Goal: Information Seeking & Learning: Learn about a topic

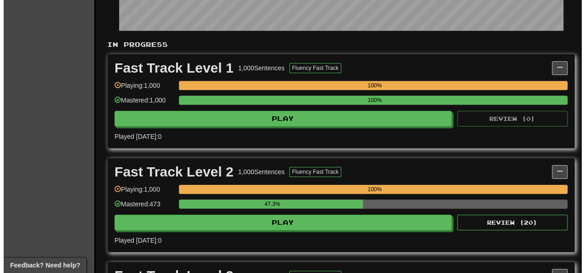
scroll to position [276, 0]
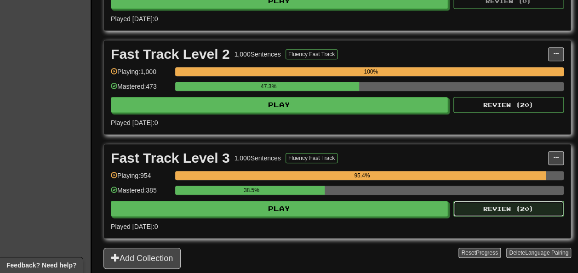
click at [482, 213] on button "Review ( 20 )" at bounding box center [509, 209] width 110 height 16
select select "**"
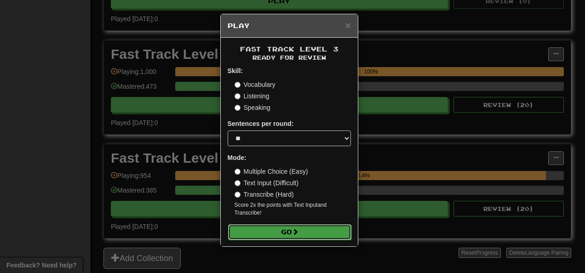
click at [295, 234] on span at bounding box center [295, 232] width 6 height 6
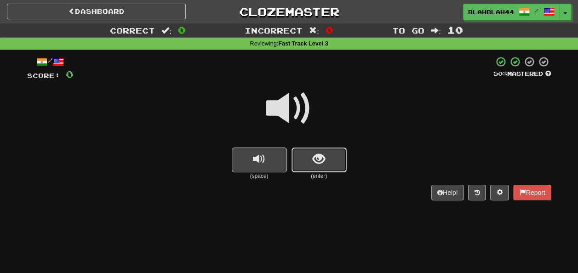
click at [323, 161] on span "show sentence" at bounding box center [319, 159] width 12 height 12
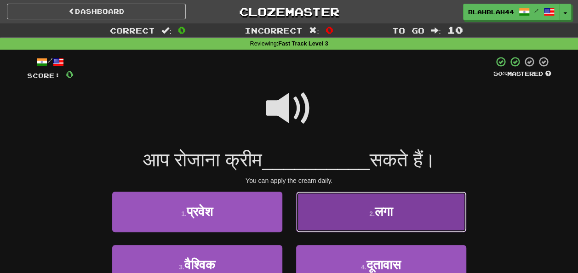
click at [392, 214] on span "लगा" at bounding box center [384, 212] width 18 height 14
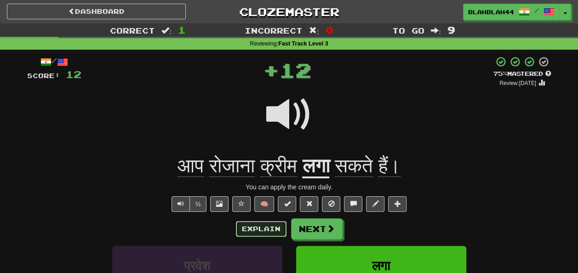
click at [266, 225] on button "Explain" at bounding box center [261, 229] width 51 height 16
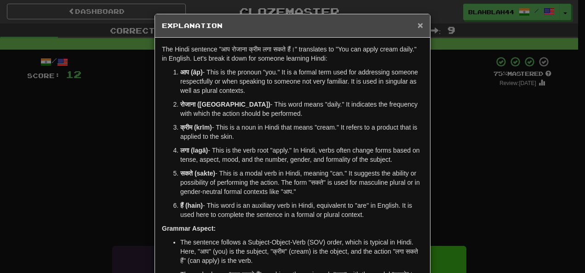
click at [418, 26] on span "×" at bounding box center [421, 25] width 6 height 11
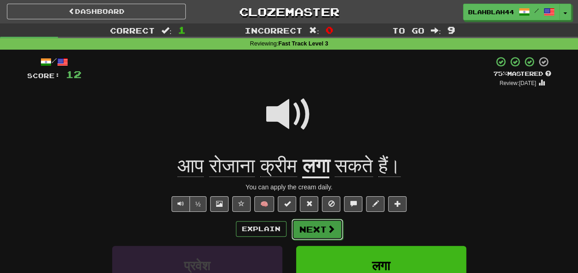
click at [329, 234] on button "Next" at bounding box center [318, 229] width 52 height 21
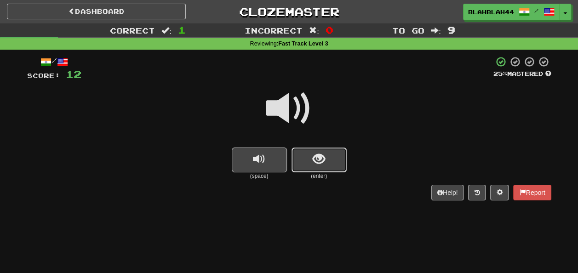
click at [335, 164] on button "show sentence" at bounding box center [319, 160] width 55 height 25
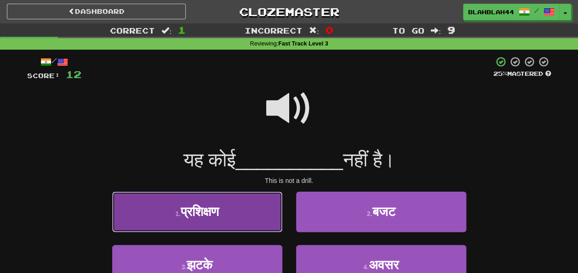
click at [227, 210] on button "1 . प्रशिक्षण" at bounding box center [197, 212] width 170 height 40
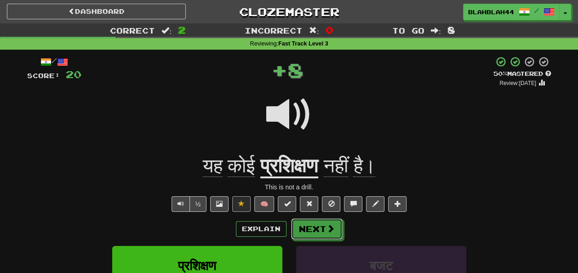
click at [321, 224] on button "Next" at bounding box center [317, 229] width 52 height 21
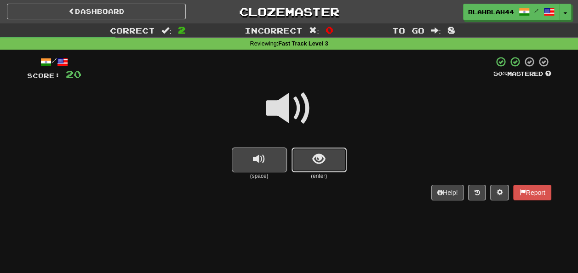
click at [318, 162] on span "show sentence" at bounding box center [319, 159] width 12 height 12
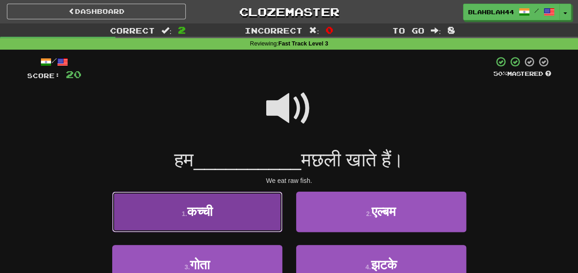
click at [235, 209] on button "1 . कच्ची" at bounding box center [197, 212] width 170 height 40
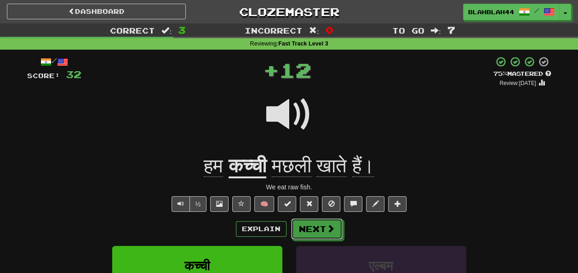
click at [315, 224] on button "Next" at bounding box center [317, 229] width 52 height 21
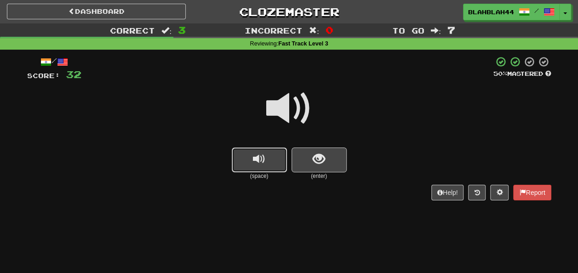
click at [277, 172] on button "replay audio" at bounding box center [259, 160] width 55 height 25
click at [302, 161] on button "show sentence" at bounding box center [319, 160] width 55 height 25
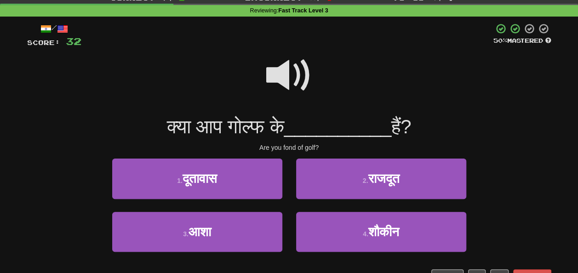
scroll to position [46, 0]
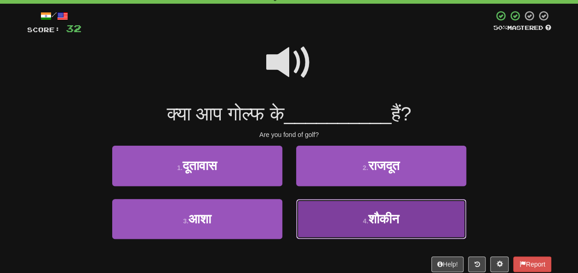
click at [381, 214] on span "शौकीन" at bounding box center [383, 219] width 31 height 14
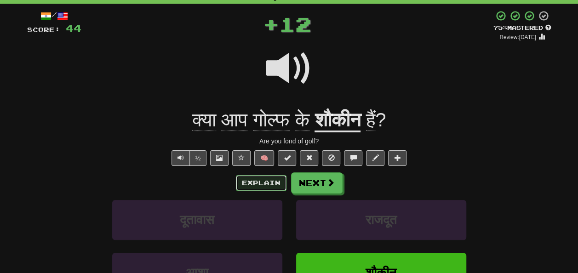
click at [252, 179] on button "Explain" at bounding box center [261, 183] width 51 height 16
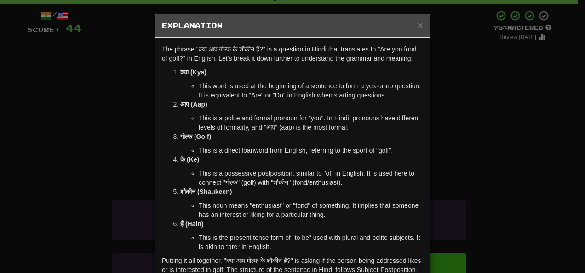
click at [420, 25] on div "× Explanation" at bounding box center [292, 25] width 275 height 23
click at [418, 24] on span "×" at bounding box center [421, 25] width 6 height 11
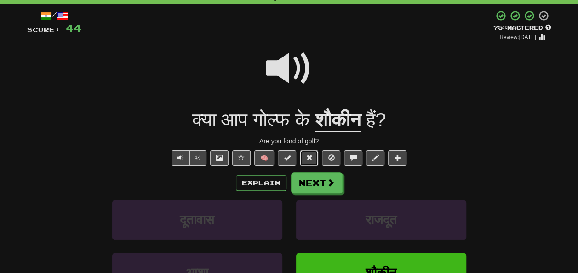
click at [318, 158] on button at bounding box center [309, 158] width 18 height 16
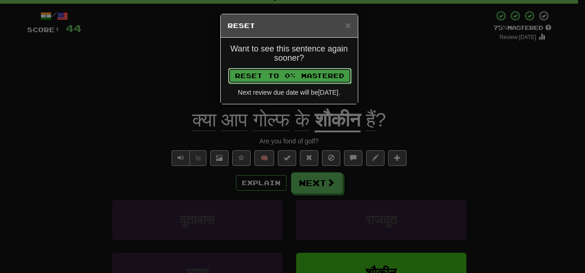
click at [312, 74] on button "Reset to 0% Mastered" at bounding box center [289, 76] width 123 height 16
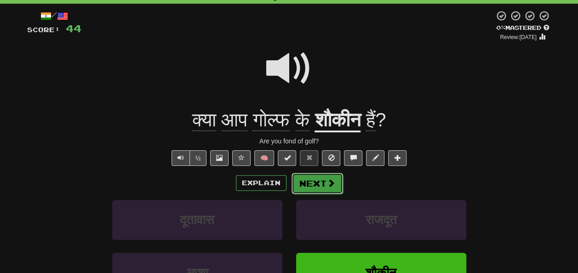
click at [319, 183] on button "Next" at bounding box center [318, 183] width 52 height 21
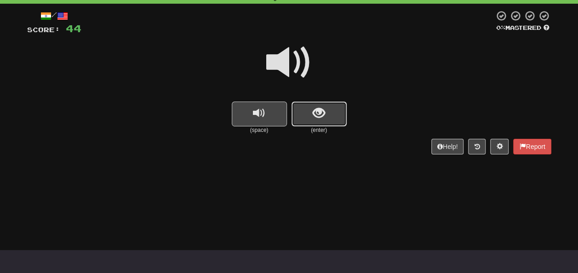
click at [315, 116] on span "show sentence" at bounding box center [319, 113] width 12 height 12
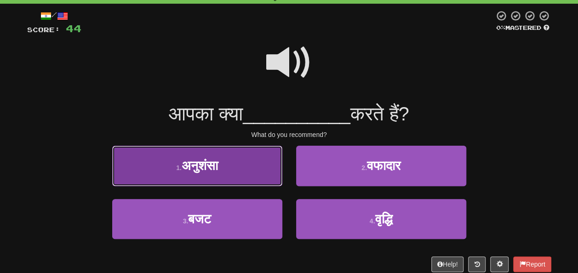
click at [252, 162] on button "1 . अनुशंसा" at bounding box center [197, 166] width 170 height 40
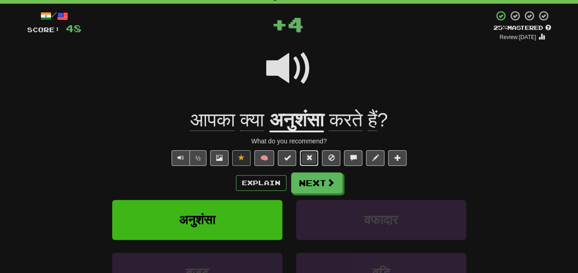
click at [307, 156] on span at bounding box center [309, 158] width 6 height 6
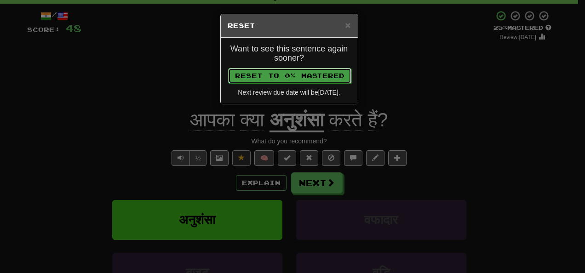
click at [317, 72] on button "Reset to 0% Mastered" at bounding box center [289, 76] width 123 height 16
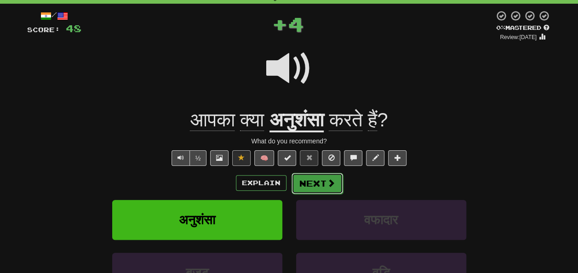
click at [313, 187] on button "Next" at bounding box center [318, 183] width 52 height 21
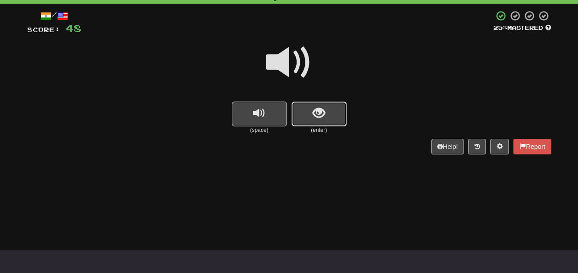
click at [312, 116] on button "show sentence" at bounding box center [319, 114] width 55 height 25
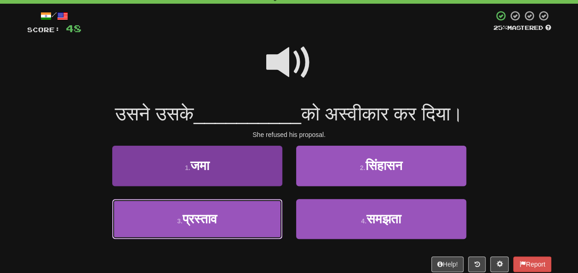
click at [235, 207] on button "3 . प्रस्ताव" at bounding box center [197, 219] width 170 height 40
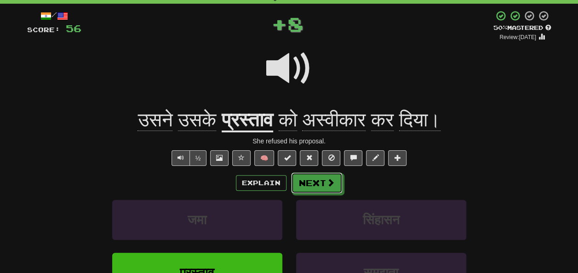
click at [314, 178] on button "Next" at bounding box center [317, 183] width 52 height 21
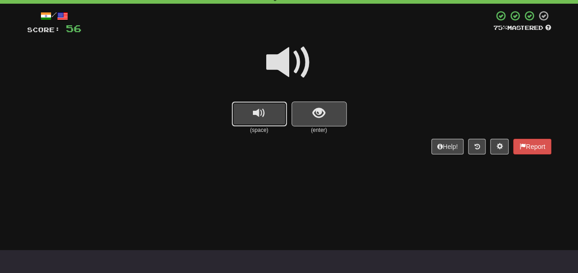
click at [268, 116] on button "replay audio" at bounding box center [259, 114] width 55 height 25
click at [311, 113] on button "show sentence" at bounding box center [319, 114] width 55 height 25
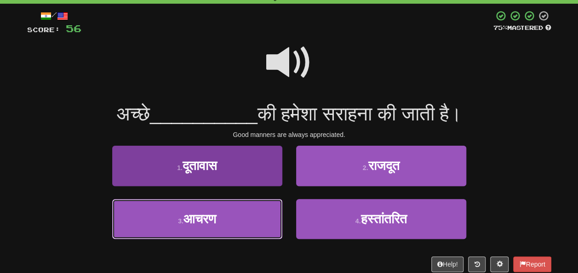
click at [201, 214] on span "आचरण" at bounding box center [200, 219] width 33 height 14
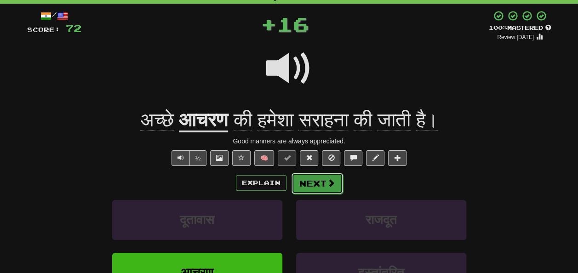
click at [315, 187] on button "Next" at bounding box center [318, 183] width 52 height 21
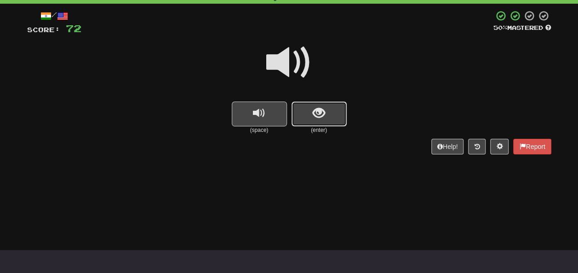
click at [328, 113] on button "show sentence" at bounding box center [319, 114] width 55 height 25
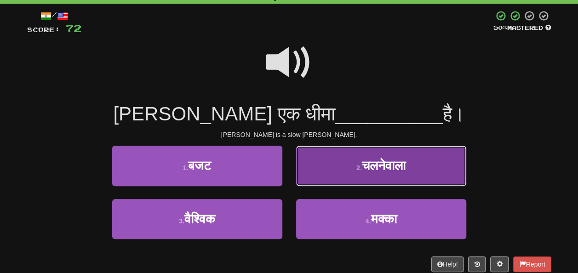
click at [373, 175] on button "2 . चलनेवाला" at bounding box center [381, 166] width 170 height 40
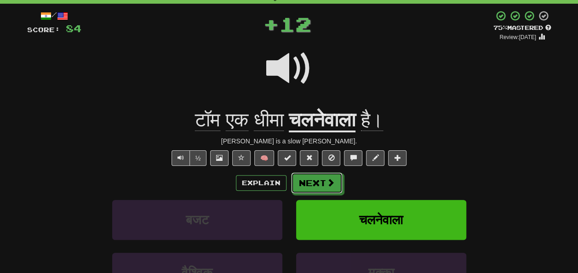
click at [322, 179] on button "Next" at bounding box center [317, 183] width 52 height 21
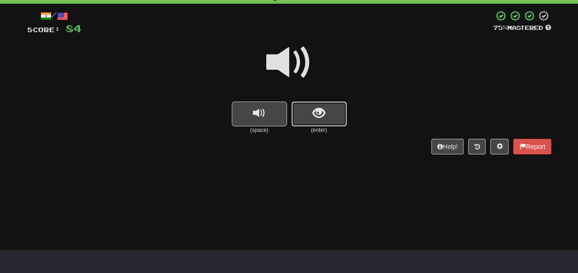
click at [308, 114] on button "show sentence" at bounding box center [319, 114] width 55 height 25
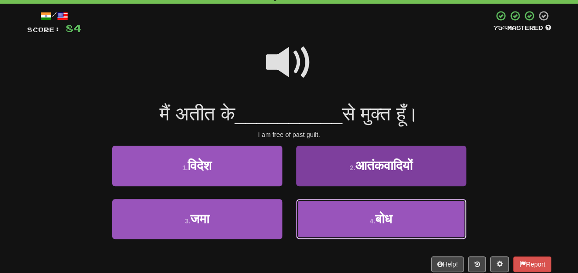
click at [368, 228] on button "4 . बोध" at bounding box center [381, 219] width 170 height 40
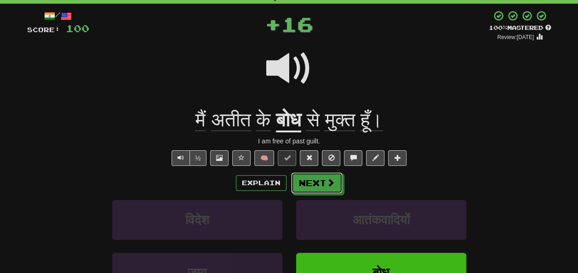
click at [301, 175] on button "Next" at bounding box center [317, 183] width 52 height 21
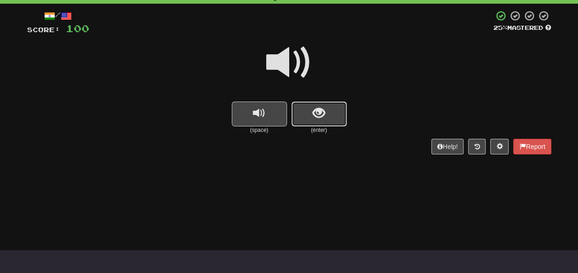
click at [315, 113] on span "show sentence" at bounding box center [319, 113] width 12 height 12
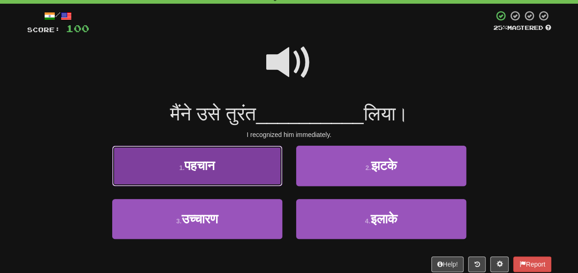
click at [200, 175] on button "1 . पहचान" at bounding box center [197, 166] width 170 height 40
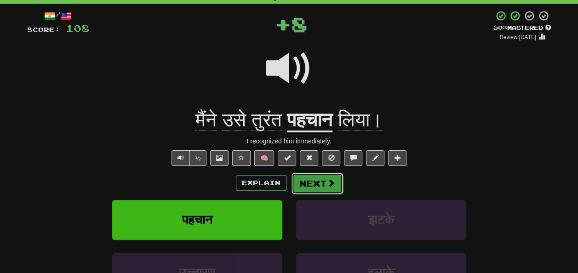
click at [312, 182] on button "Next" at bounding box center [318, 183] width 52 height 21
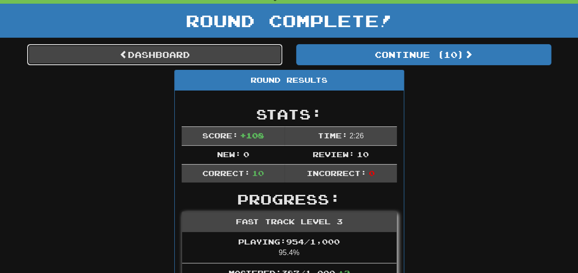
click at [181, 52] on link "Dashboard" at bounding box center [154, 54] width 255 height 21
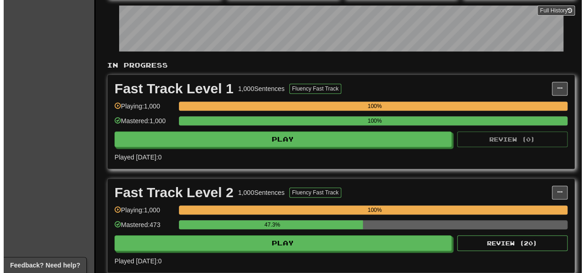
scroll to position [276, 0]
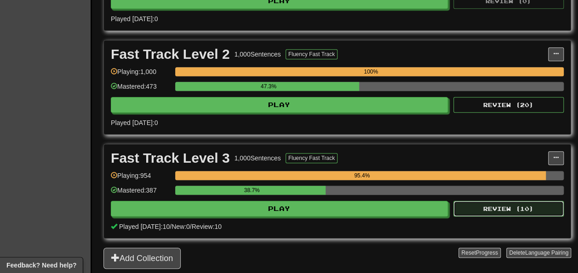
click at [505, 215] on button "Review ( 10 )" at bounding box center [509, 209] width 110 height 16
select select "**"
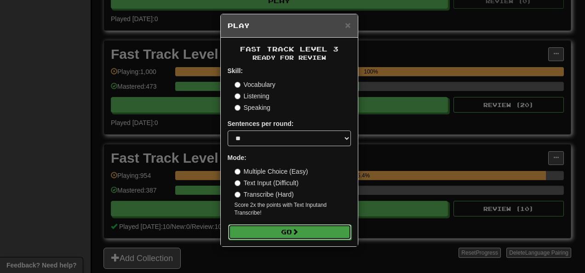
click at [285, 230] on button "Go" at bounding box center [289, 232] width 123 height 16
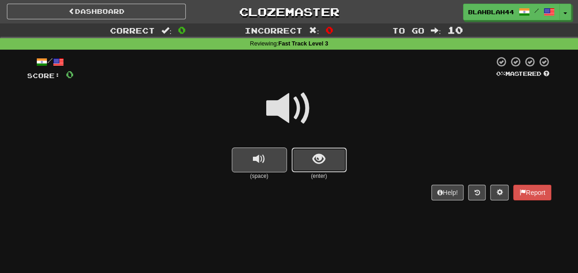
click at [310, 155] on button "show sentence" at bounding box center [319, 160] width 55 height 25
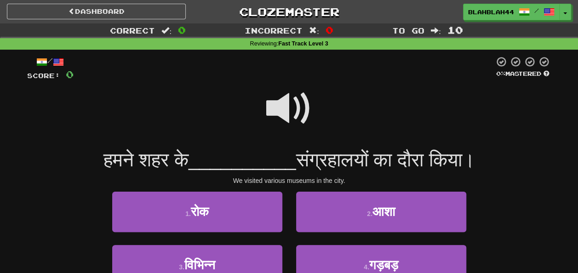
scroll to position [46, 0]
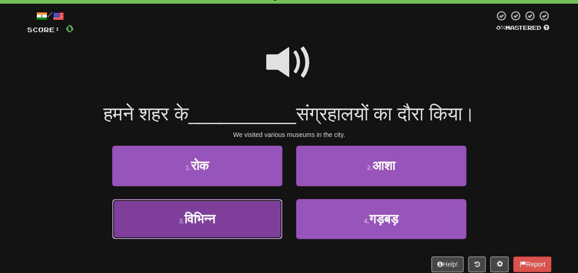
click at [204, 212] on span "विभिन्न" at bounding box center [199, 219] width 31 height 14
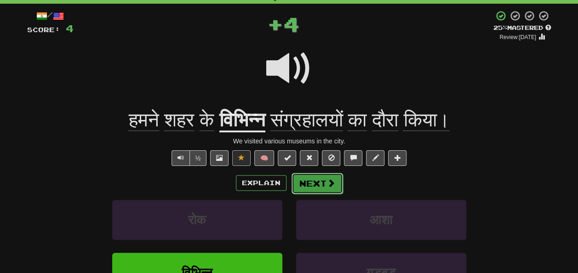
click at [316, 181] on button "Next" at bounding box center [318, 183] width 52 height 21
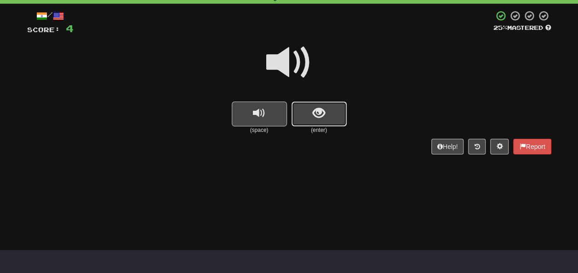
click at [317, 123] on button "show sentence" at bounding box center [319, 114] width 55 height 25
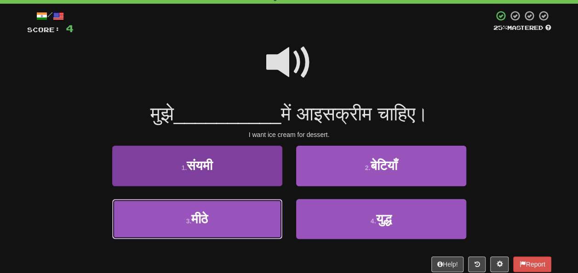
click at [198, 208] on button "3 . मीठे" at bounding box center [197, 219] width 170 height 40
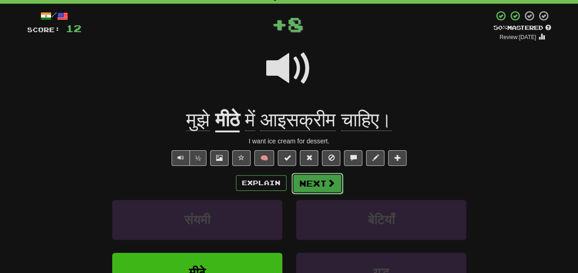
click at [307, 181] on button "Next" at bounding box center [318, 183] width 52 height 21
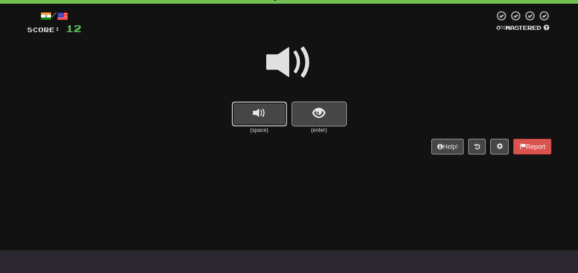
click at [277, 125] on button "replay audio" at bounding box center [259, 114] width 55 height 25
click at [331, 115] on button "show sentence" at bounding box center [319, 114] width 55 height 25
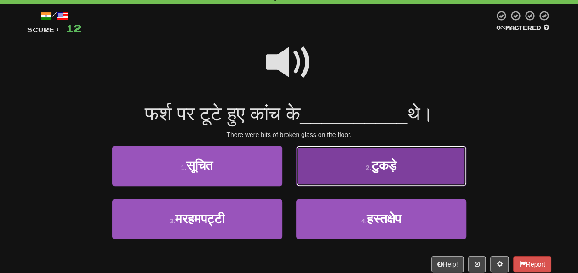
click at [409, 172] on button "2 . टुकड़े" at bounding box center [381, 166] width 170 height 40
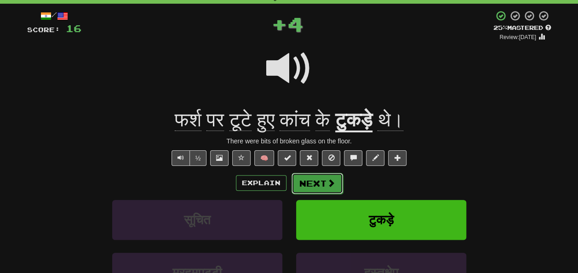
click at [304, 179] on button "Next" at bounding box center [318, 183] width 52 height 21
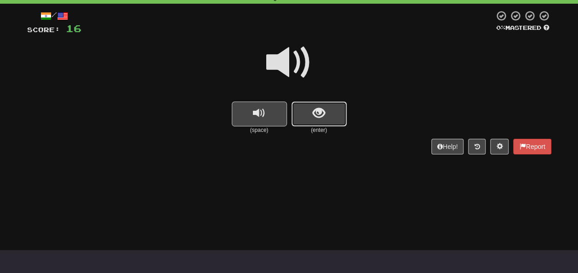
click at [321, 117] on span "show sentence" at bounding box center [319, 113] width 12 height 12
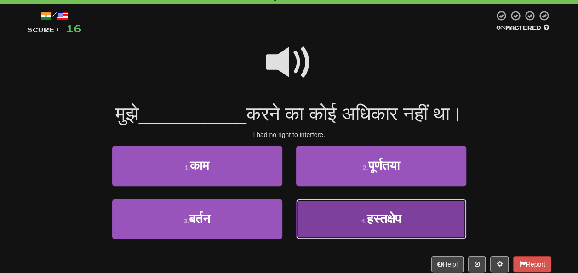
click at [376, 218] on span "हस्तक्षेप" at bounding box center [384, 219] width 34 height 14
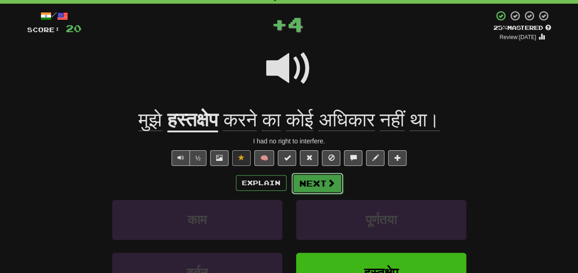
click at [324, 187] on button "Next" at bounding box center [318, 183] width 52 height 21
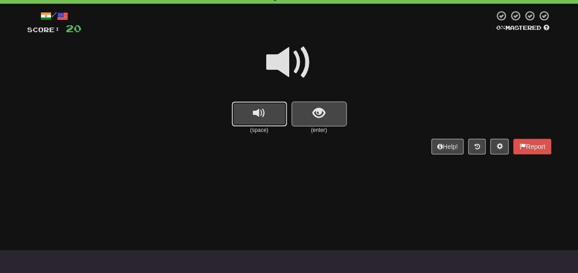
click at [260, 120] on span "replay audio" at bounding box center [259, 113] width 12 height 12
click at [300, 113] on button "show sentence" at bounding box center [319, 114] width 55 height 25
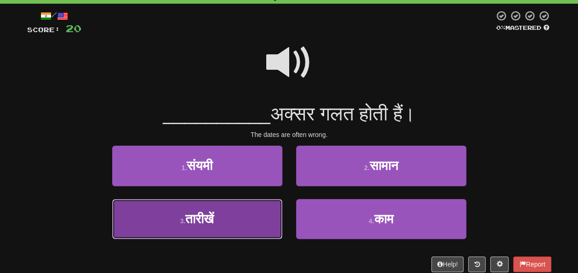
click at [231, 224] on button "3 . तारीखें" at bounding box center [197, 219] width 170 height 40
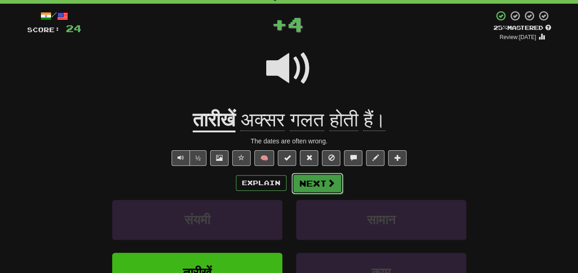
click at [301, 179] on button "Next" at bounding box center [318, 183] width 52 height 21
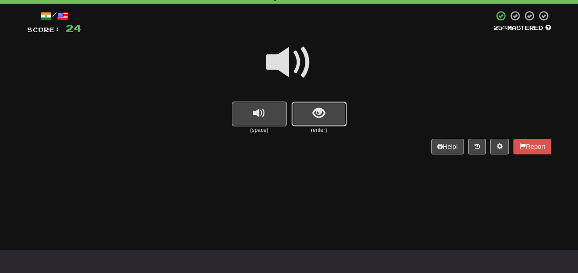
click at [309, 120] on button "show sentence" at bounding box center [319, 114] width 55 height 25
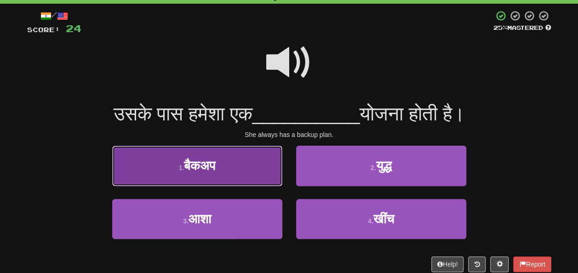
click at [236, 162] on button "1 . बैकअप" at bounding box center [197, 166] width 170 height 40
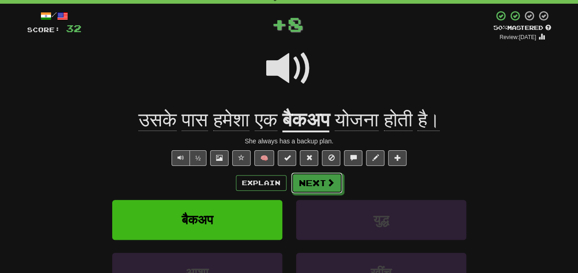
click at [323, 176] on button "Next" at bounding box center [317, 183] width 52 height 21
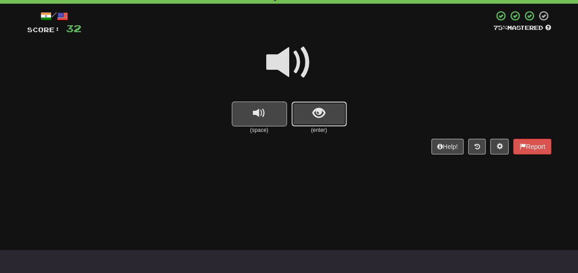
click at [317, 107] on span "show sentence" at bounding box center [319, 113] width 12 height 12
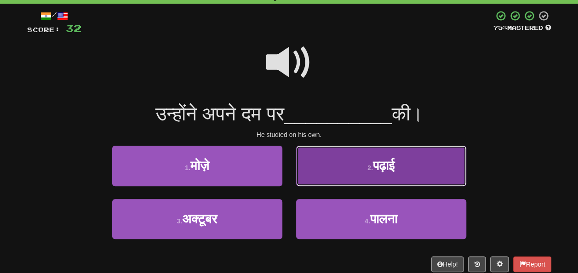
click at [418, 173] on button "2 . पढ़ाई" at bounding box center [381, 166] width 170 height 40
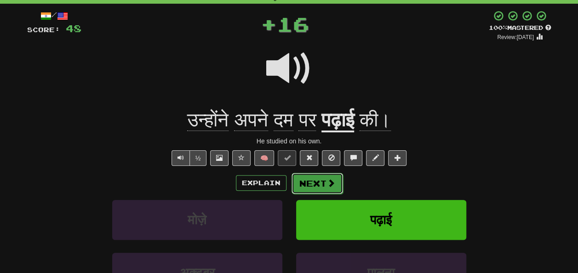
click at [318, 184] on button "Next" at bounding box center [318, 183] width 52 height 21
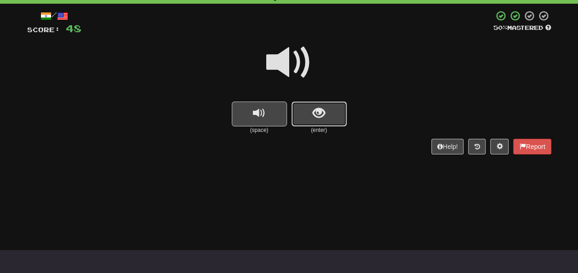
click at [320, 113] on span "show sentence" at bounding box center [319, 113] width 12 height 12
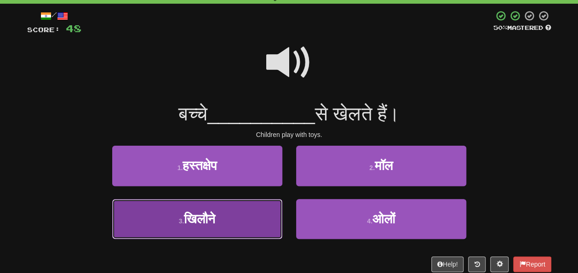
click at [232, 222] on button "3 . खिलौने" at bounding box center [197, 219] width 170 height 40
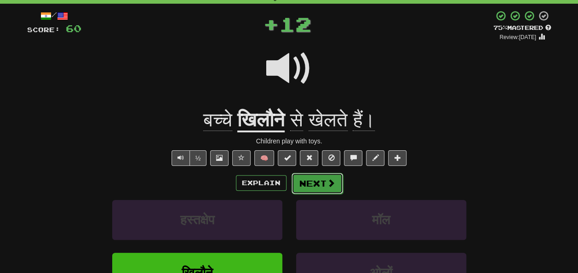
click at [308, 183] on button "Next" at bounding box center [318, 183] width 52 height 21
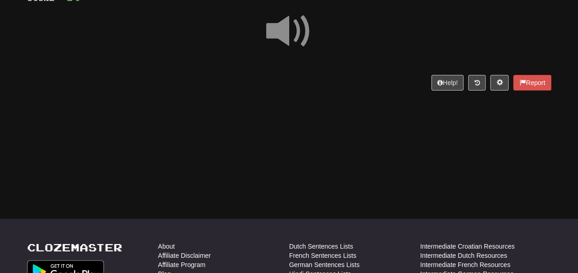
scroll to position [92, 0]
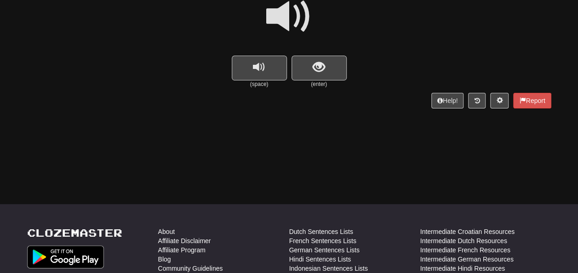
click at [268, 81] on small "(space)" at bounding box center [259, 85] width 55 height 8
click at [243, 72] on button "replay audio" at bounding box center [259, 68] width 55 height 25
click at [306, 74] on button "show sentence" at bounding box center [319, 68] width 55 height 25
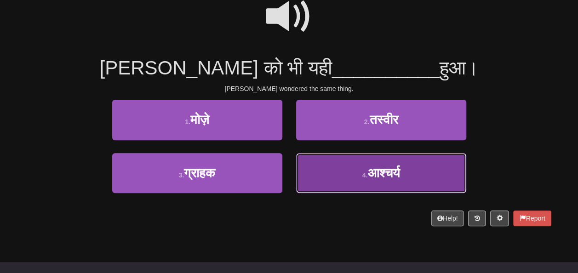
click at [409, 184] on button "4 . आश्चर्य" at bounding box center [381, 173] width 170 height 40
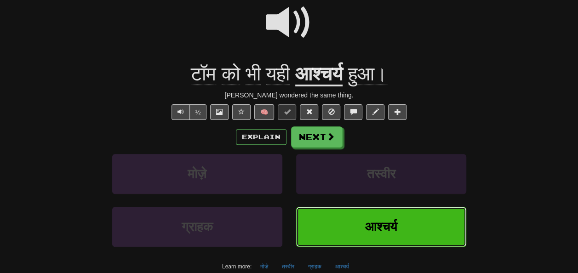
scroll to position [98, 0]
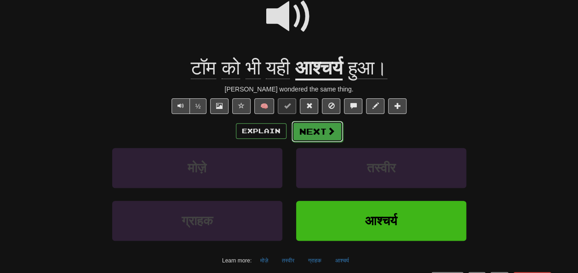
click at [327, 134] on span at bounding box center [331, 131] width 8 height 8
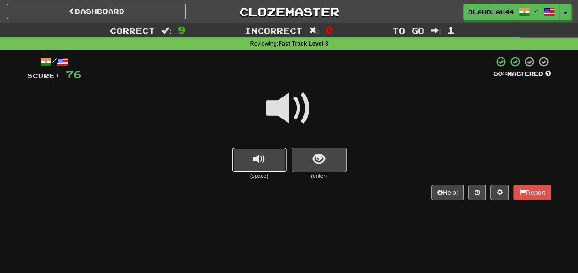
click at [252, 161] on button "replay audio" at bounding box center [259, 160] width 55 height 25
click at [326, 161] on button "show sentence" at bounding box center [319, 160] width 55 height 25
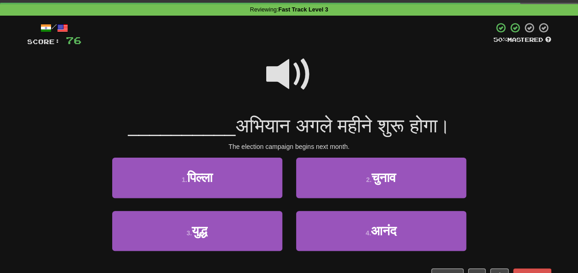
scroll to position [46, 0]
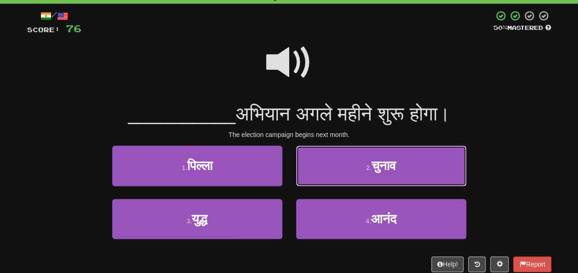
click at [346, 170] on button "2 . चुनाव" at bounding box center [381, 166] width 170 height 40
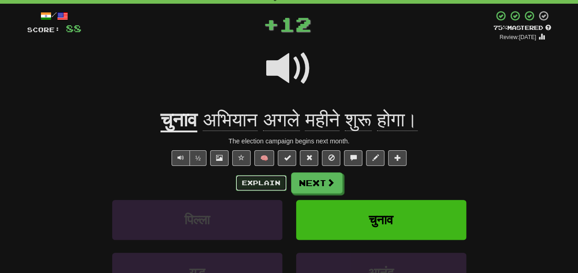
click at [242, 183] on button "Explain" at bounding box center [261, 183] width 51 height 16
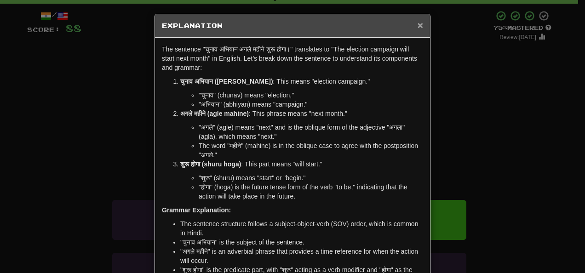
click at [418, 26] on span "×" at bounding box center [421, 25] width 6 height 11
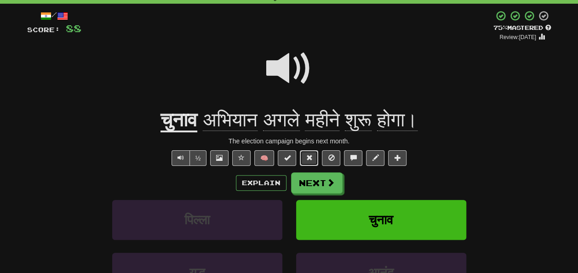
click at [310, 155] on span at bounding box center [309, 158] width 6 height 6
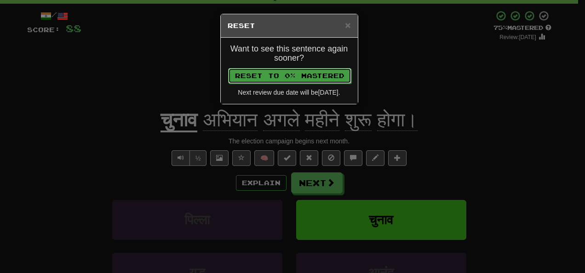
click at [306, 80] on button "Reset to 0% Mastered" at bounding box center [289, 76] width 123 height 16
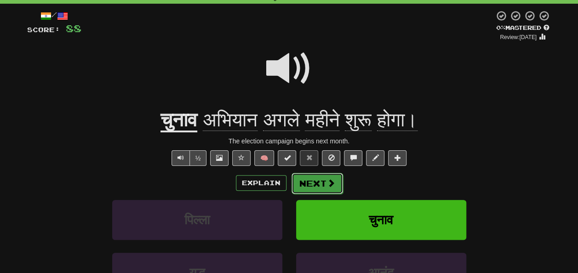
click at [307, 184] on button "Next" at bounding box center [318, 183] width 52 height 21
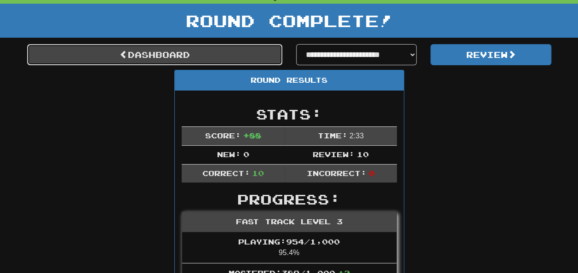
click at [194, 56] on link "Dashboard" at bounding box center [154, 54] width 255 height 21
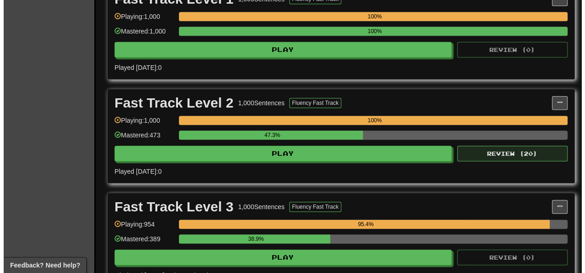
scroll to position [230, 0]
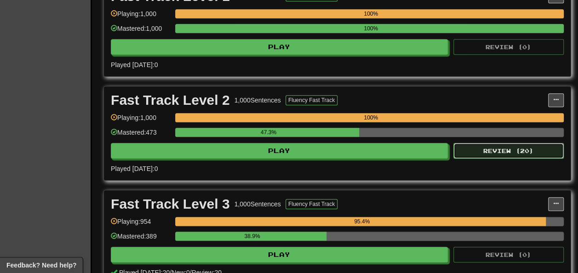
click at [506, 158] on button "Review ( 20 )" at bounding box center [509, 151] width 110 height 16
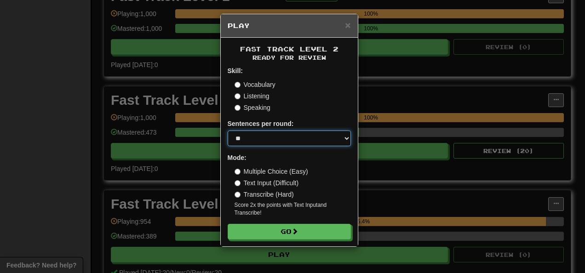
click at [349, 139] on select "* ** ** ** ** ** *** ********" at bounding box center [289, 139] width 123 height 16
select select "**"
click at [228, 131] on select "* ** ** ** ** ** *** ********" at bounding box center [289, 139] width 123 height 16
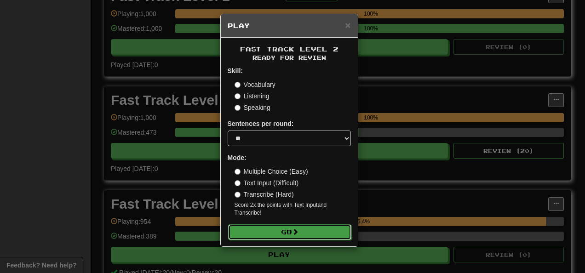
click at [284, 232] on button "Go" at bounding box center [289, 232] width 123 height 16
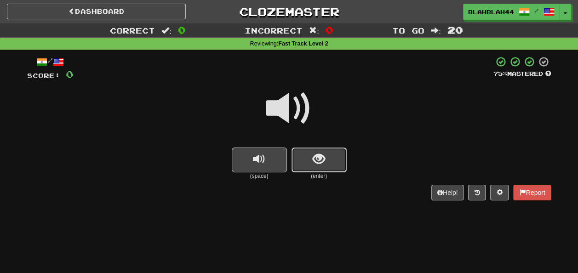
click at [321, 161] on span "show sentence" at bounding box center [319, 159] width 12 height 12
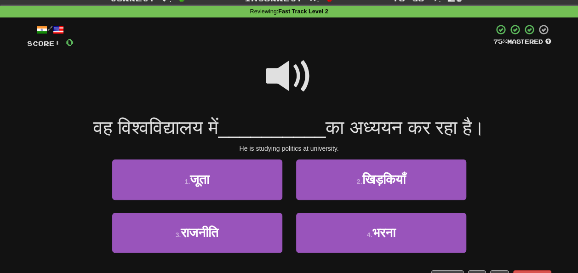
scroll to position [46, 0]
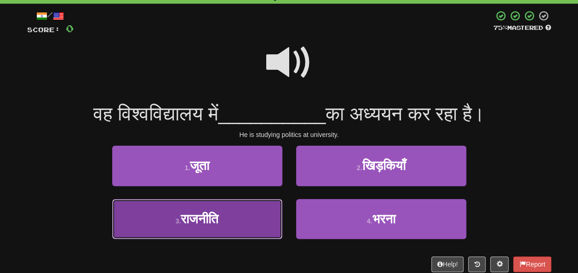
click at [225, 217] on button "3 . राजनीति" at bounding box center [197, 219] width 170 height 40
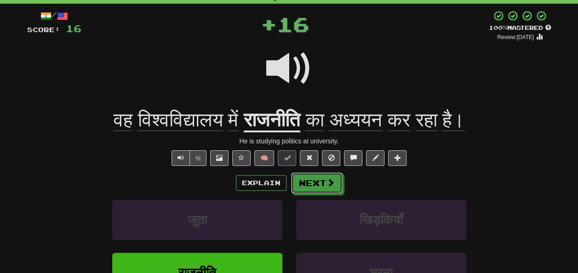
click at [306, 183] on button "Next" at bounding box center [317, 183] width 52 height 21
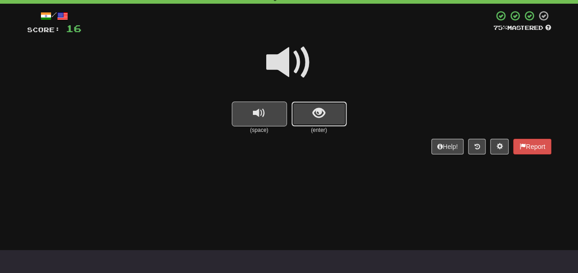
click at [338, 121] on button "show sentence" at bounding box center [319, 114] width 55 height 25
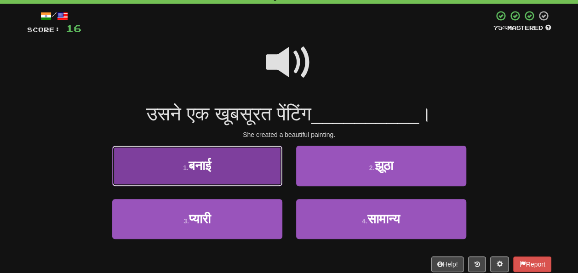
click at [226, 174] on button "1 . बनाई" at bounding box center [197, 166] width 170 height 40
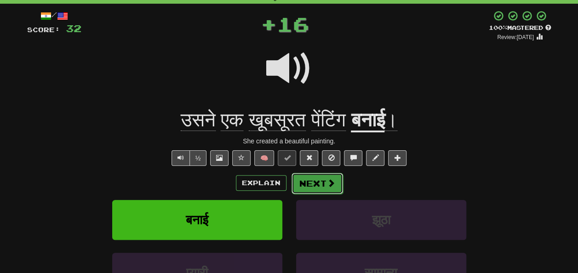
click at [317, 183] on button "Next" at bounding box center [318, 183] width 52 height 21
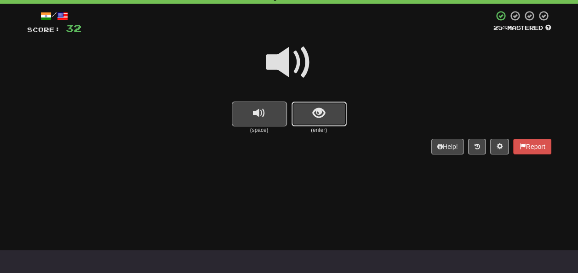
click at [325, 110] on span "show sentence" at bounding box center [319, 113] width 12 height 12
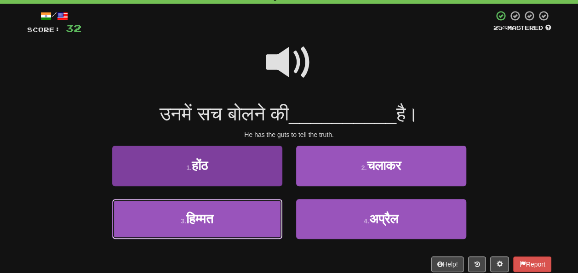
click at [207, 234] on button "3 . हिम्मत" at bounding box center [197, 219] width 170 height 40
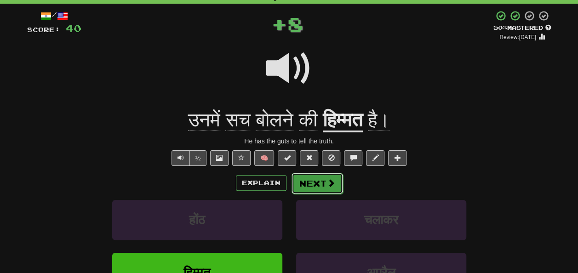
click at [320, 181] on button "Next" at bounding box center [318, 183] width 52 height 21
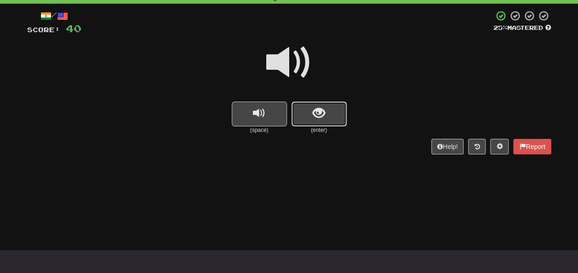
click at [315, 123] on button "show sentence" at bounding box center [319, 114] width 55 height 25
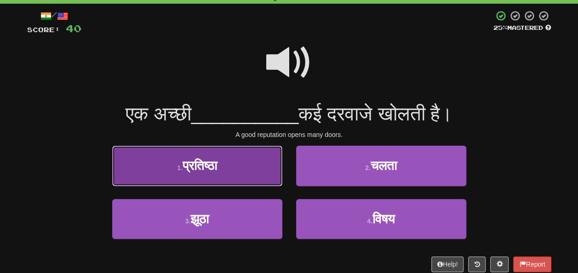
click at [230, 174] on button "1 . प्रतिष्ठा" at bounding box center [197, 166] width 170 height 40
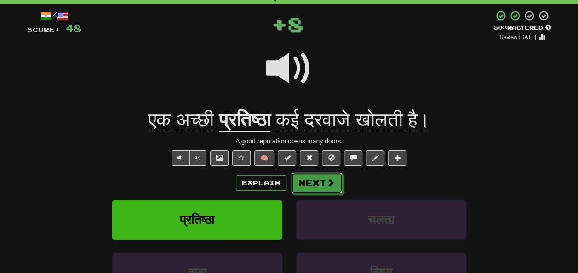
click at [306, 178] on button "Next" at bounding box center [317, 183] width 52 height 21
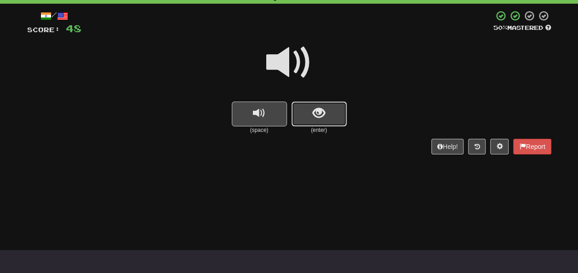
click at [318, 115] on span "show sentence" at bounding box center [319, 113] width 12 height 12
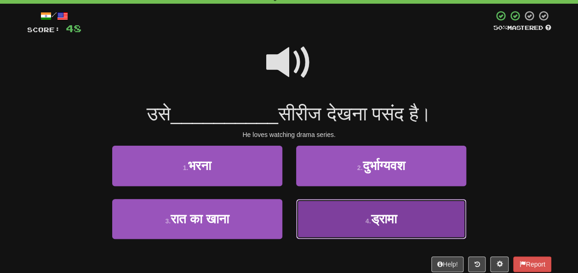
click at [394, 215] on span "ड्रामा" at bounding box center [384, 219] width 26 height 14
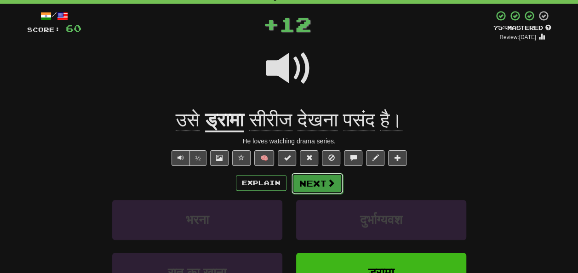
click at [300, 185] on button "Next" at bounding box center [318, 183] width 52 height 21
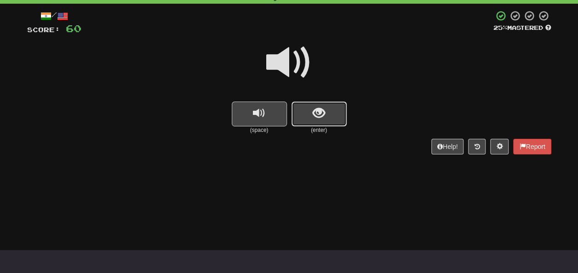
click at [313, 117] on span "show sentence" at bounding box center [319, 113] width 12 height 12
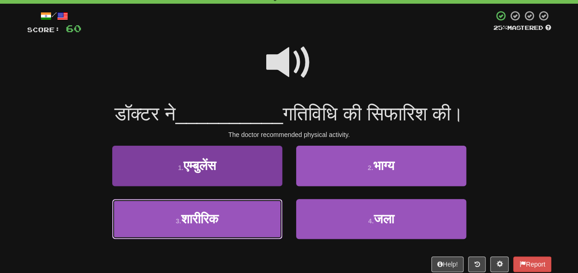
click at [211, 206] on button "3 . शारीरिक" at bounding box center [197, 219] width 170 height 40
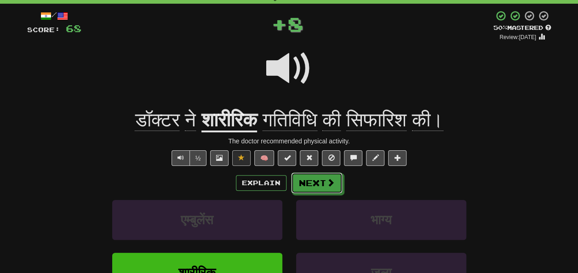
click at [328, 175] on button "Next" at bounding box center [317, 183] width 52 height 21
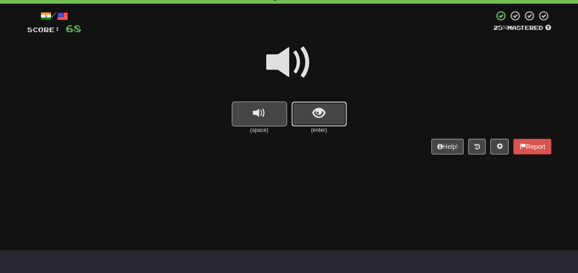
click at [322, 115] on span "show sentence" at bounding box center [319, 113] width 12 height 12
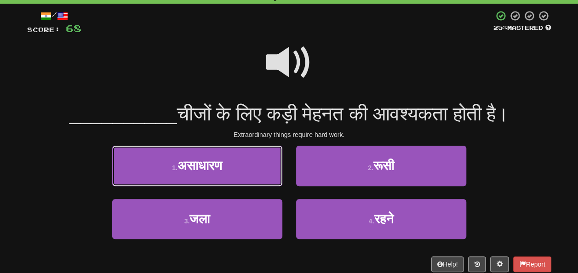
click at [255, 167] on button "1 . असाधारण" at bounding box center [197, 166] width 170 height 40
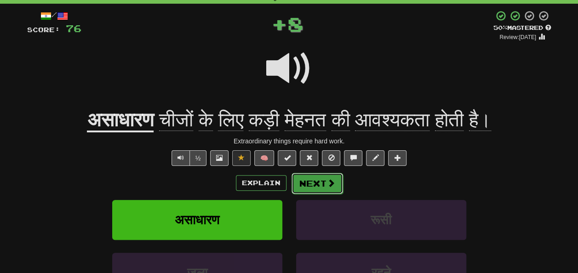
click at [319, 178] on button "Next" at bounding box center [318, 183] width 52 height 21
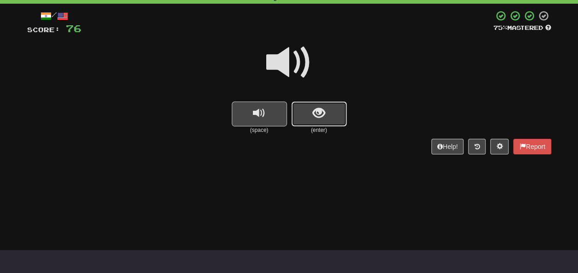
click at [317, 115] on span "show sentence" at bounding box center [319, 113] width 12 height 12
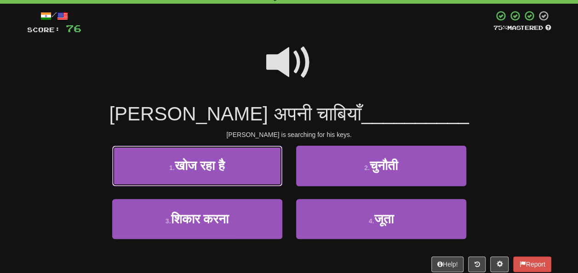
click at [196, 171] on span "खोज रहा है" at bounding box center [200, 166] width 51 height 14
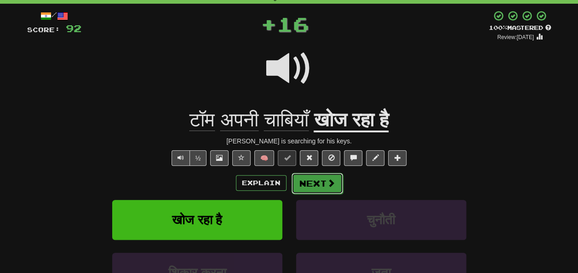
click at [333, 189] on button "Next" at bounding box center [318, 183] width 52 height 21
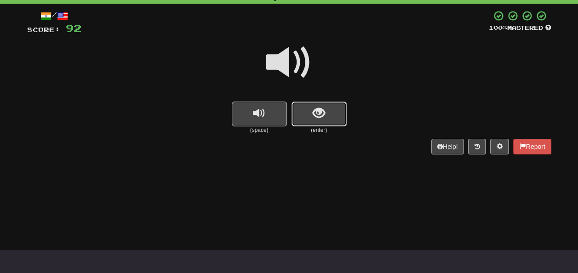
click at [310, 114] on button "show sentence" at bounding box center [319, 114] width 55 height 25
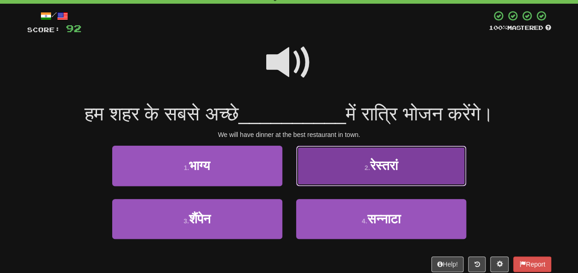
click at [401, 171] on button "2 . रेस्तरां" at bounding box center [381, 166] width 170 height 40
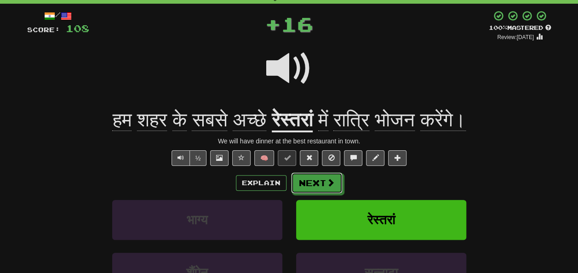
click at [298, 180] on button "Next" at bounding box center [317, 183] width 52 height 21
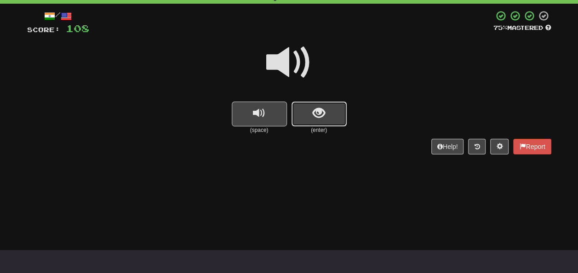
click at [327, 114] on button "show sentence" at bounding box center [319, 114] width 55 height 25
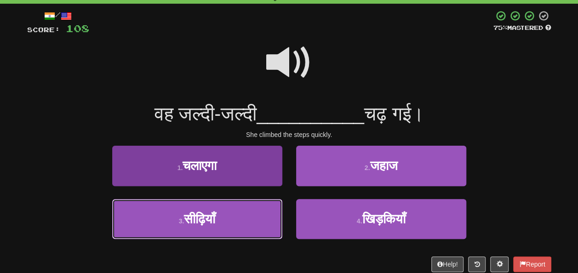
click at [226, 214] on button "3 . सीढ़ियाँ" at bounding box center [197, 219] width 170 height 40
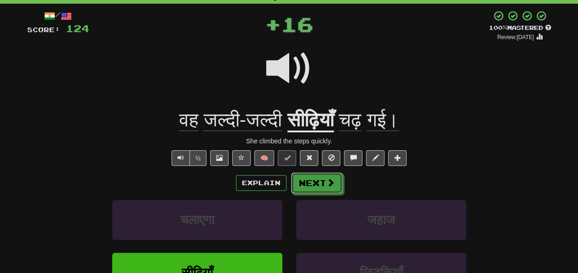
click at [323, 180] on button "Next" at bounding box center [317, 183] width 52 height 21
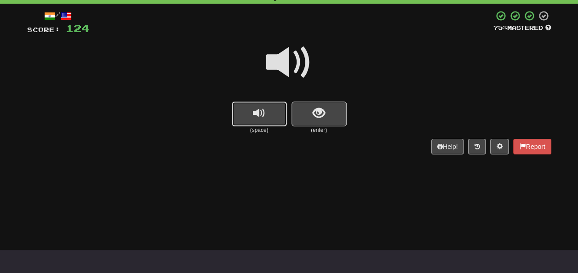
click at [264, 117] on span "replay audio" at bounding box center [259, 113] width 12 height 12
click at [328, 115] on button "show sentence" at bounding box center [319, 114] width 55 height 25
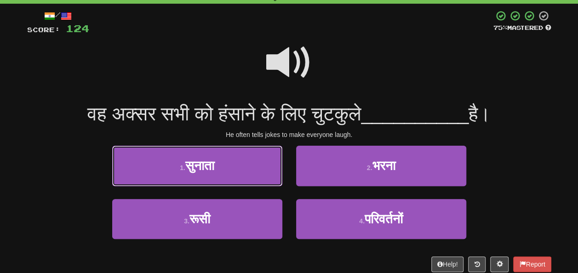
click at [229, 163] on button "1 . सुनाता" at bounding box center [197, 166] width 170 height 40
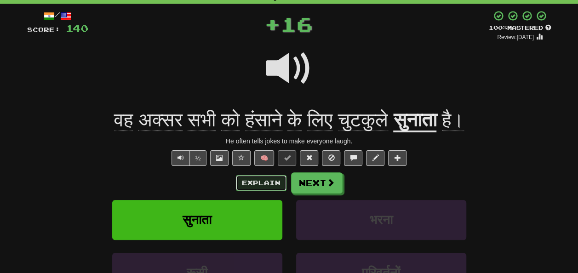
click at [252, 182] on button "Explain" at bounding box center [261, 183] width 51 height 16
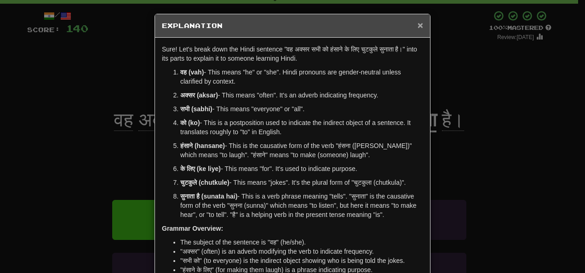
click at [418, 24] on span "×" at bounding box center [421, 25] width 6 height 11
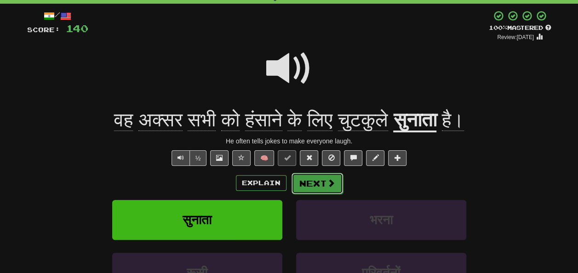
click at [328, 181] on span at bounding box center [331, 183] width 8 height 8
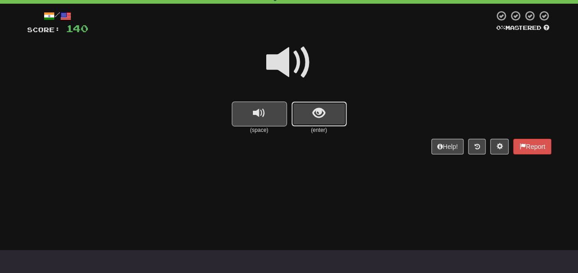
click at [302, 112] on button "show sentence" at bounding box center [319, 114] width 55 height 25
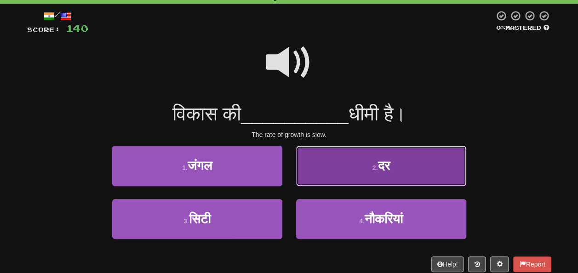
click at [377, 173] on button "2 . दर" at bounding box center [381, 166] width 170 height 40
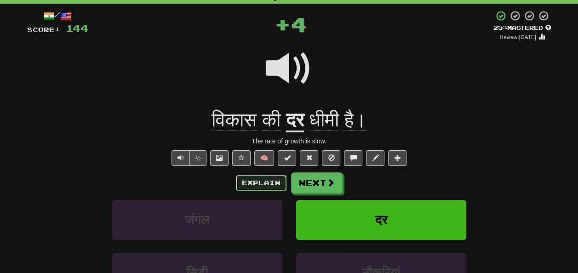
click at [259, 180] on button "Explain" at bounding box center [261, 183] width 51 height 16
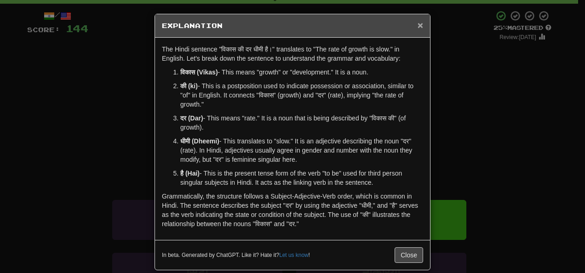
click at [418, 27] on span "×" at bounding box center [421, 25] width 6 height 11
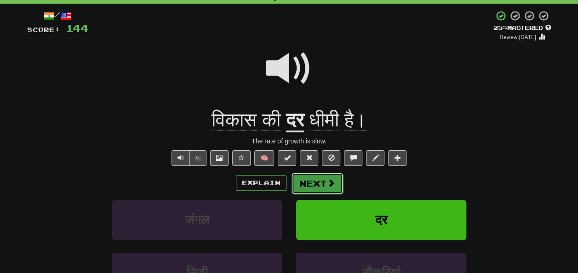
click at [314, 178] on button "Next" at bounding box center [318, 183] width 52 height 21
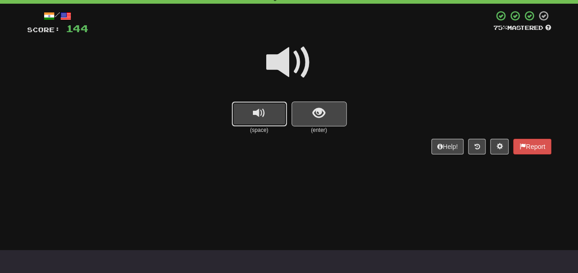
click at [271, 117] on button "replay audio" at bounding box center [259, 114] width 55 height 25
click at [330, 109] on button "show sentence" at bounding box center [319, 114] width 55 height 25
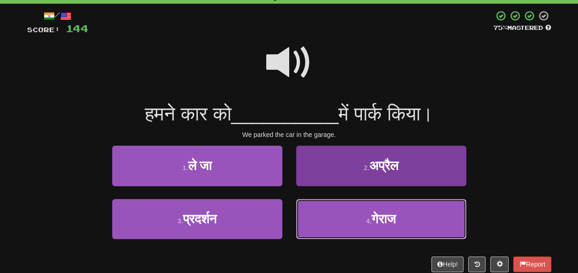
click at [383, 219] on span "गेराज" at bounding box center [384, 219] width 24 height 14
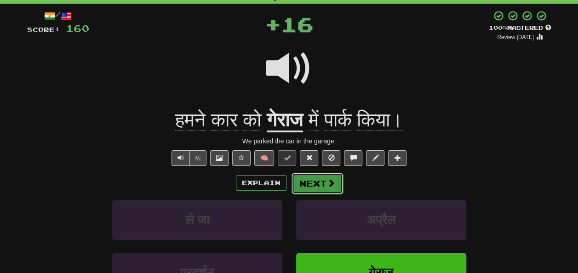
click at [327, 186] on span at bounding box center [331, 183] width 8 height 8
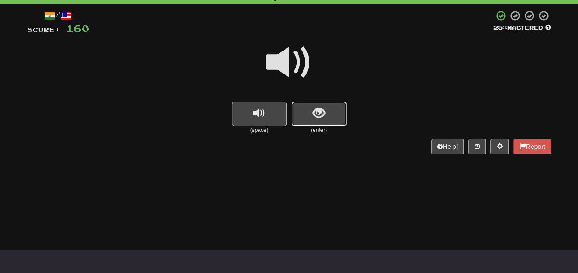
click at [326, 117] on button "show sentence" at bounding box center [319, 114] width 55 height 25
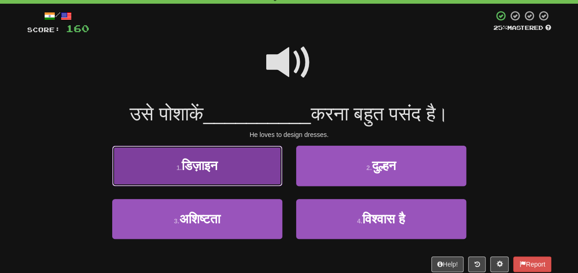
click at [259, 174] on button "1 . डिज़ाइन" at bounding box center [197, 166] width 170 height 40
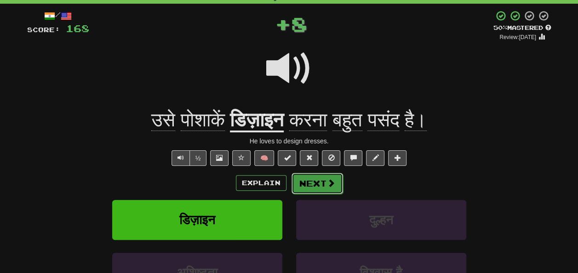
click at [325, 186] on button "Next" at bounding box center [318, 183] width 52 height 21
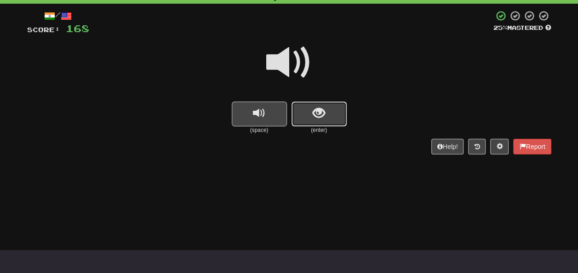
click at [322, 110] on span "show sentence" at bounding box center [319, 113] width 12 height 12
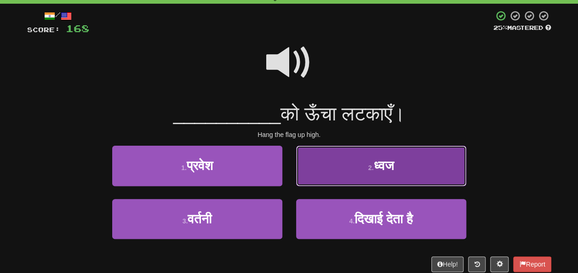
click at [377, 165] on span "ध्वज" at bounding box center [384, 166] width 20 height 14
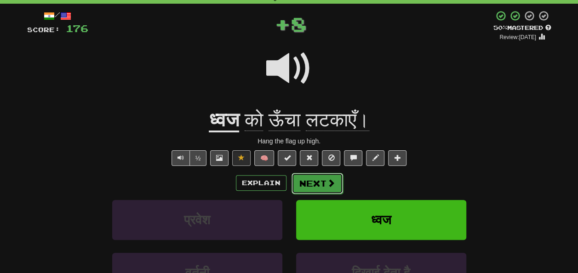
click at [313, 181] on button "Next" at bounding box center [318, 183] width 52 height 21
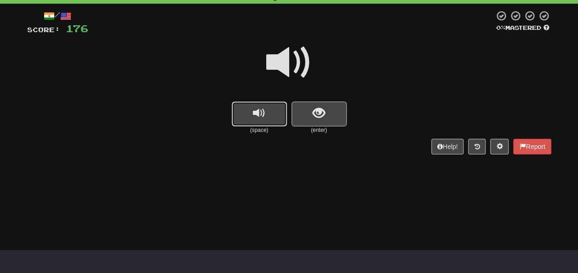
click at [271, 117] on button "replay audio" at bounding box center [259, 114] width 55 height 25
click at [262, 117] on span "replay audio" at bounding box center [259, 113] width 12 height 12
click at [323, 114] on span "show sentence" at bounding box center [319, 113] width 12 height 12
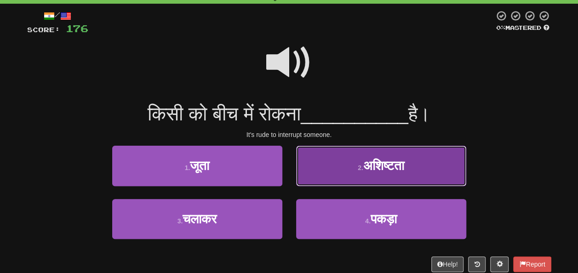
click at [341, 161] on button "2 . अशिष्टता" at bounding box center [381, 166] width 170 height 40
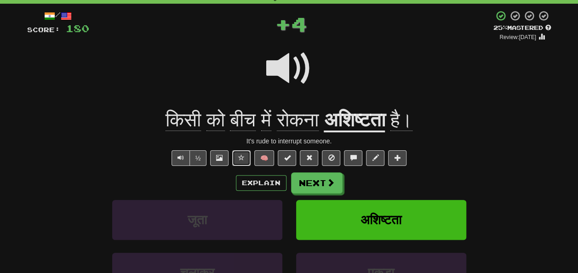
click at [239, 158] on span at bounding box center [241, 158] width 6 height 6
click at [305, 155] on button at bounding box center [309, 158] width 18 height 16
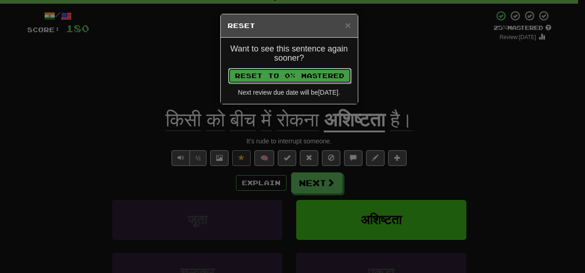
click at [290, 76] on button "Reset to 0% Mastered" at bounding box center [289, 76] width 123 height 16
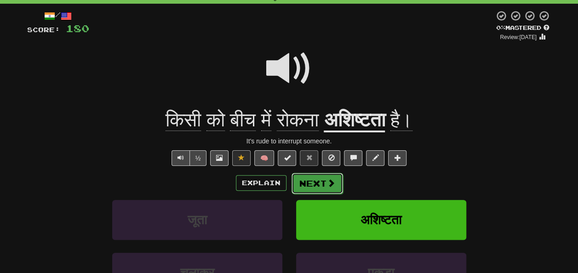
click at [316, 178] on button "Next" at bounding box center [318, 183] width 52 height 21
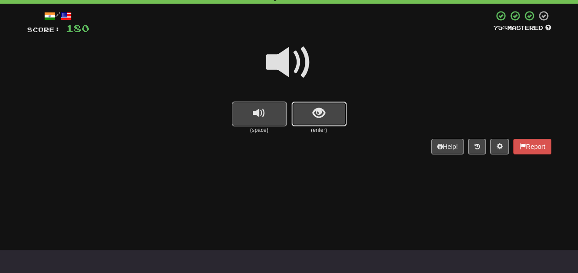
click at [324, 113] on span "show sentence" at bounding box center [319, 113] width 12 height 12
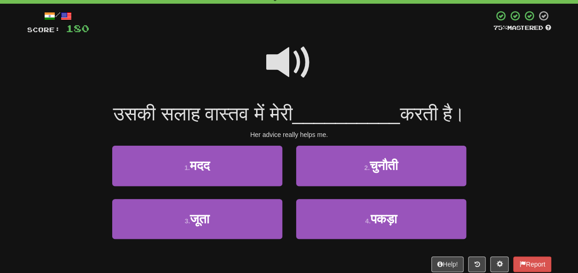
click at [279, 66] on span at bounding box center [289, 63] width 46 height 46
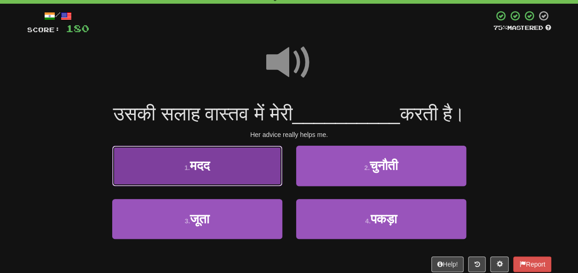
click at [241, 166] on button "1 . मदद" at bounding box center [197, 166] width 170 height 40
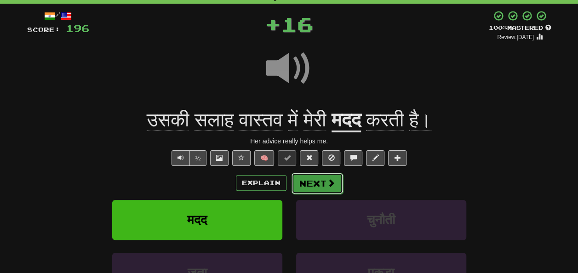
click at [331, 181] on span at bounding box center [331, 183] width 8 height 8
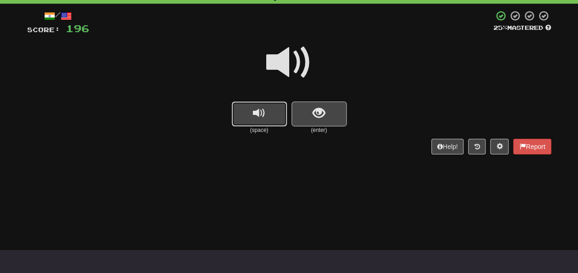
drag, startPoint x: 263, startPoint y: 111, endPoint x: 268, endPoint y: 109, distance: 5.6
click at [263, 111] on span "replay audio" at bounding box center [259, 113] width 12 height 12
click at [313, 117] on span "show sentence" at bounding box center [319, 113] width 12 height 12
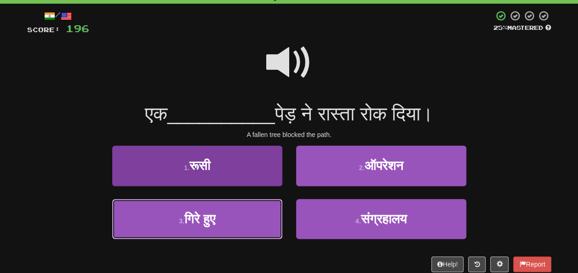
click at [222, 222] on button "3 . गिरे हुए" at bounding box center [197, 219] width 170 height 40
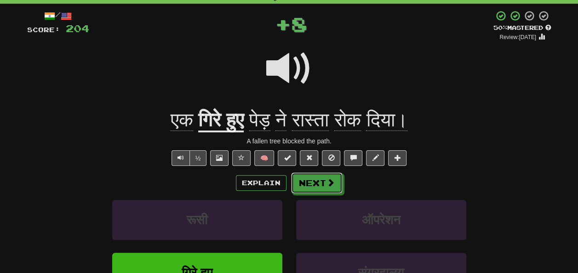
click at [319, 175] on button "Next" at bounding box center [317, 183] width 52 height 21
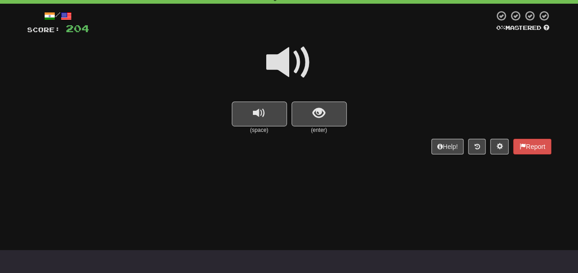
click at [322, 100] on div at bounding box center [289, 69] width 524 height 66
click at [268, 117] on button "replay audio" at bounding box center [259, 114] width 55 height 25
click at [338, 117] on button "show sentence" at bounding box center [319, 114] width 55 height 25
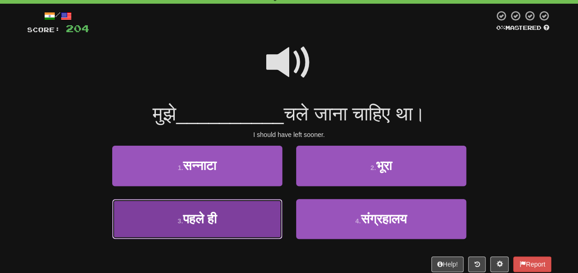
click at [240, 223] on button "3 . पहले ही" at bounding box center [197, 219] width 170 height 40
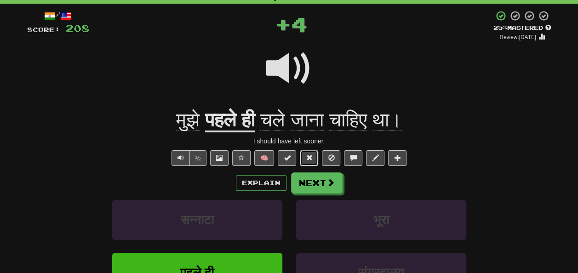
click at [309, 155] on span at bounding box center [309, 158] width 6 height 6
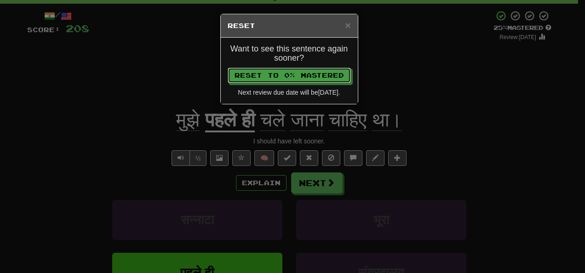
drag, startPoint x: 312, startPoint y: 81, endPoint x: 307, endPoint y: 78, distance: 5.6
click at [312, 81] on button "Reset to 0% Mastered" at bounding box center [289, 76] width 123 height 16
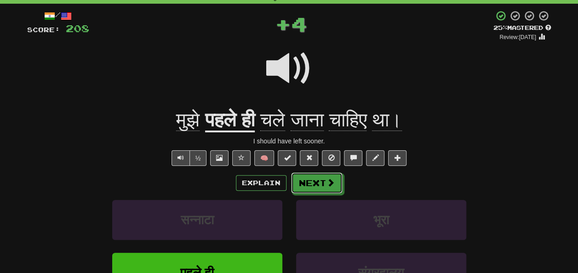
click at [307, 178] on button "Next" at bounding box center [317, 183] width 52 height 21
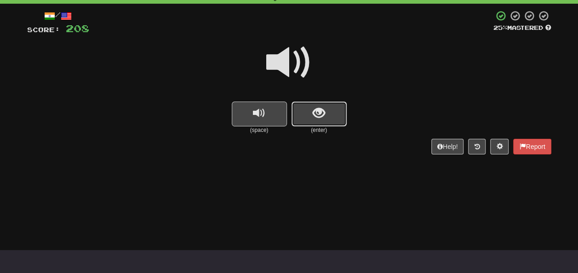
click at [326, 109] on button "show sentence" at bounding box center [319, 114] width 55 height 25
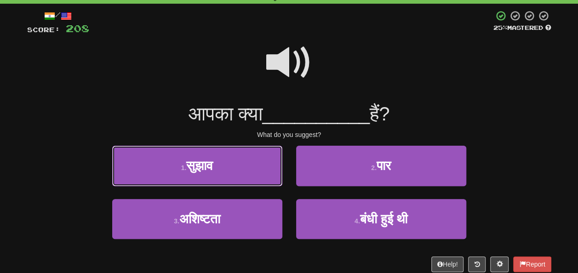
click at [229, 169] on button "1 . सुझाव" at bounding box center [197, 166] width 170 height 40
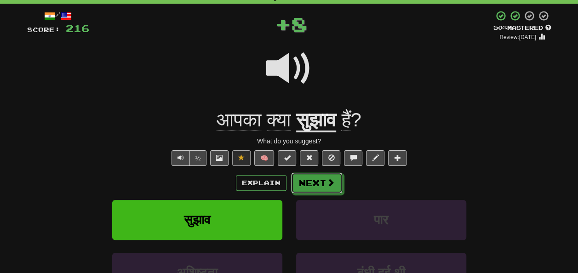
click at [325, 181] on button "Next" at bounding box center [317, 183] width 52 height 21
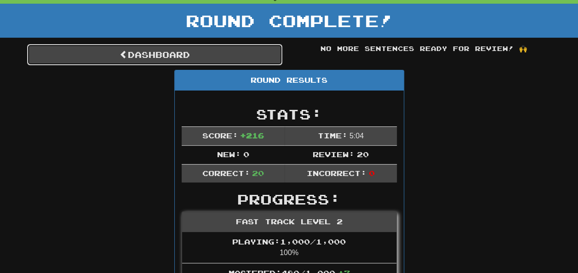
click at [201, 50] on link "Dashboard" at bounding box center [154, 54] width 255 height 21
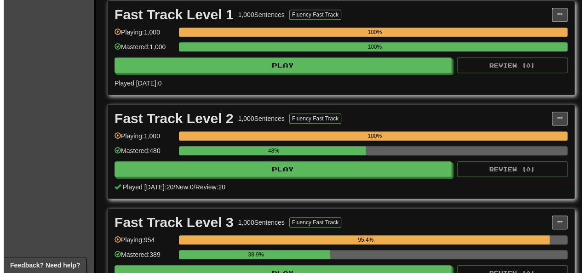
scroll to position [138, 0]
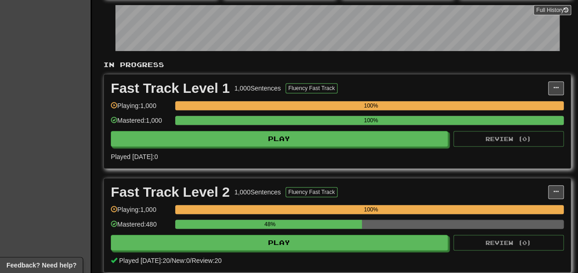
click at [334, 131] on div "100%" at bounding box center [369, 123] width 389 height 15
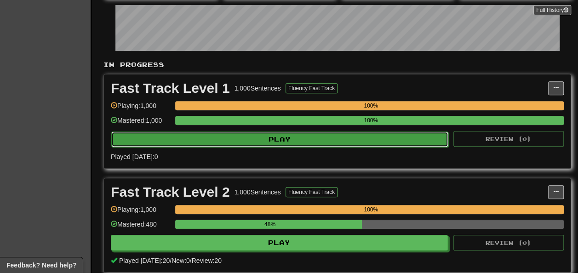
click at [333, 144] on button "Play" at bounding box center [279, 140] width 337 height 16
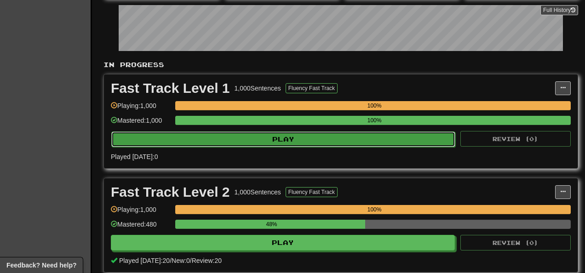
select select "**"
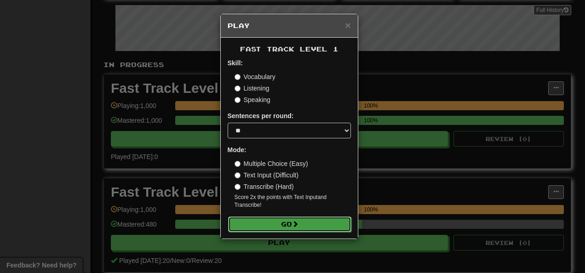
click at [285, 223] on button "Go" at bounding box center [289, 225] width 123 height 16
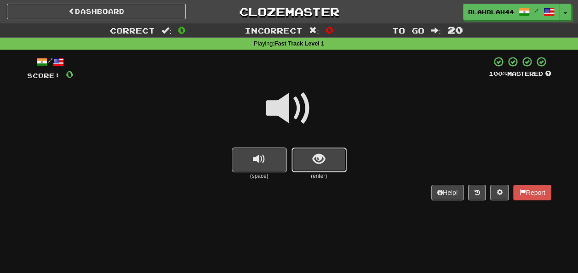
click at [320, 154] on span "show sentence" at bounding box center [319, 159] width 12 height 12
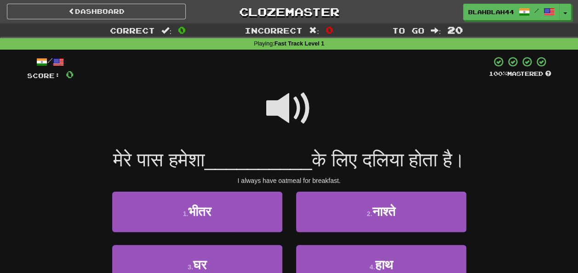
scroll to position [46, 0]
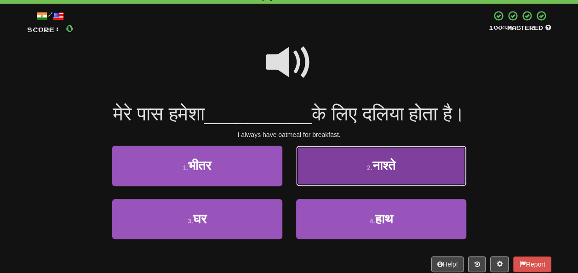
click at [370, 168] on small "2 ." at bounding box center [370, 167] width 6 height 7
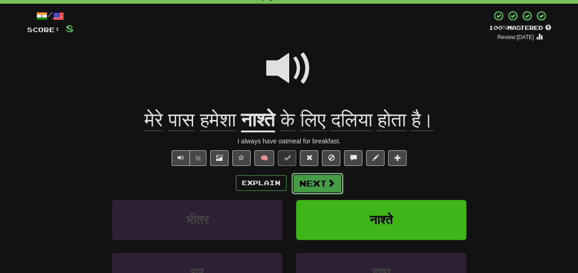
click at [298, 179] on button "Next" at bounding box center [318, 183] width 52 height 21
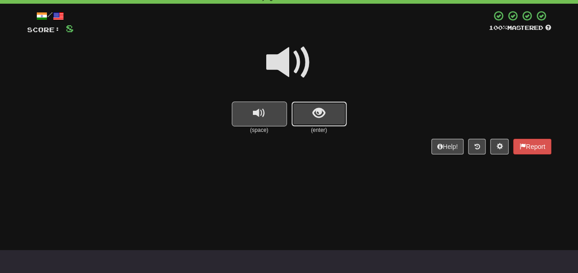
click at [317, 120] on span "show sentence" at bounding box center [319, 113] width 12 height 12
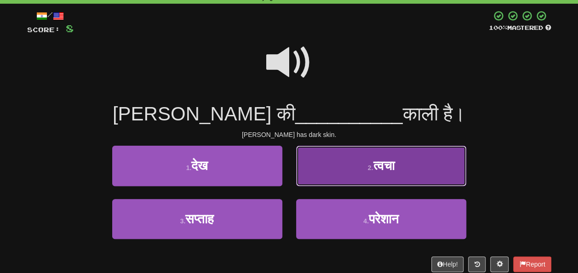
click at [392, 171] on span "त्वचा" at bounding box center [383, 166] width 21 height 14
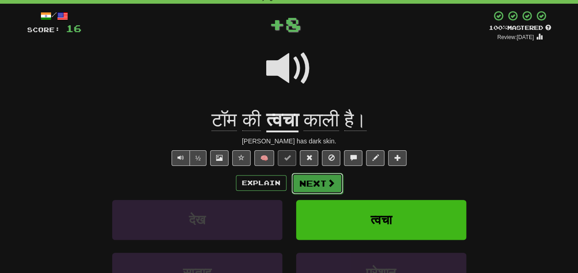
click at [314, 176] on button "Next" at bounding box center [318, 183] width 52 height 21
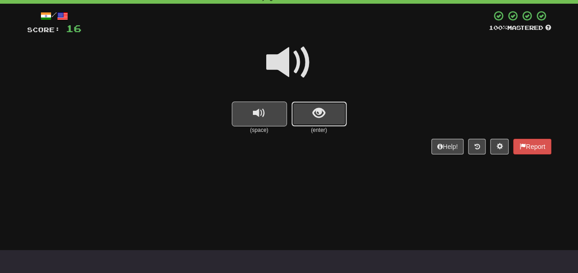
click at [314, 118] on span "show sentence" at bounding box center [319, 113] width 12 height 12
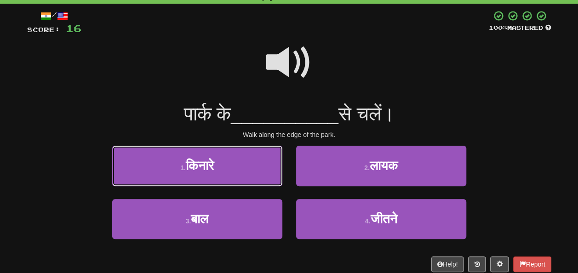
click at [222, 169] on button "1 . किनारे" at bounding box center [197, 166] width 170 height 40
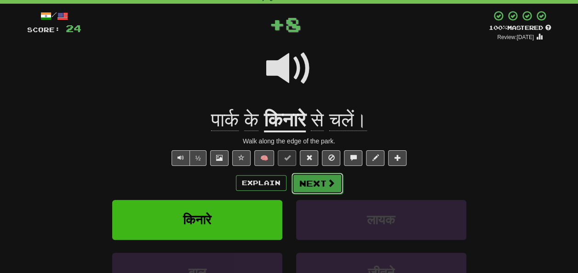
click at [332, 187] on span at bounding box center [331, 183] width 8 height 8
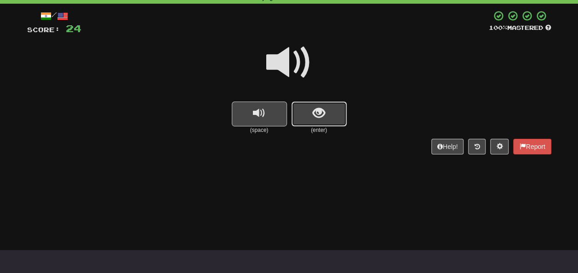
click at [320, 117] on span "show sentence" at bounding box center [319, 113] width 12 height 12
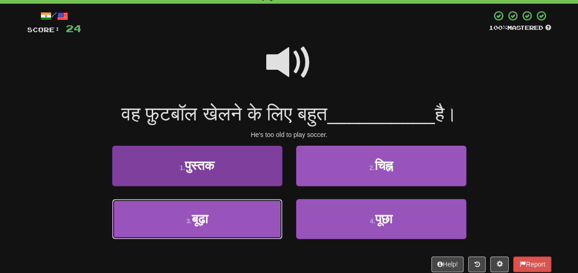
click at [205, 226] on button "3 . बूढ़ा" at bounding box center [197, 219] width 170 height 40
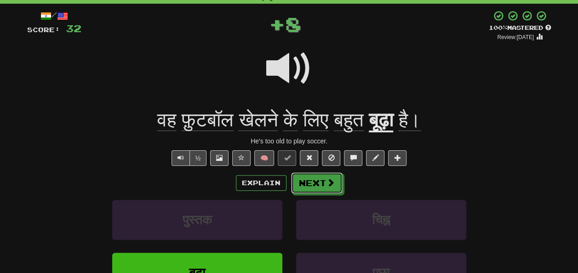
click at [310, 181] on button "Next" at bounding box center [317, 183] width 52 height 21
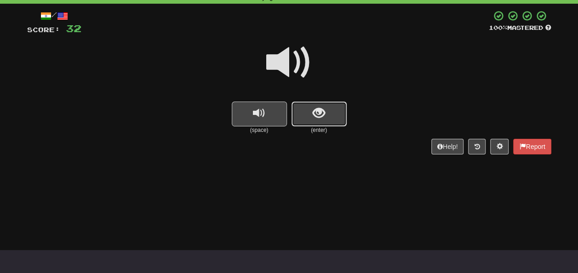
click at [318, 119] on span "show sentence" at bounding box center [319, 113] width 12 height 12
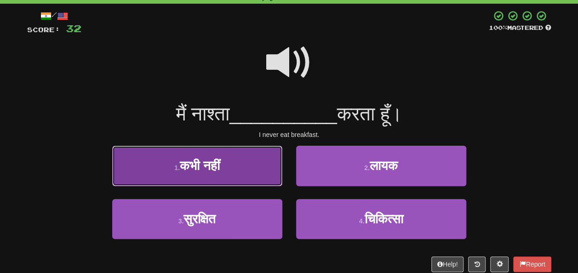
click at [233, 165] on button "1 . कभी नहीं" at bounding box center [197, 166] width 170 height 40
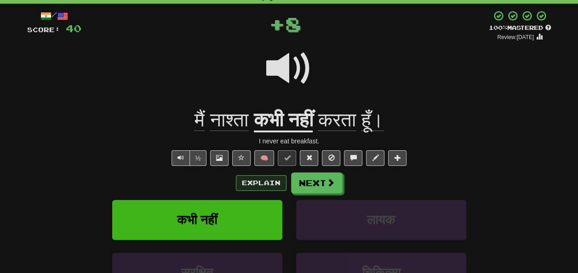
click at [257, 175] on div "Explain Next" at bounding box center [289, 183] width 524 height 21
click at [257, 179] on button "Explain" at bounding box center [261, 183] width 51 height 16
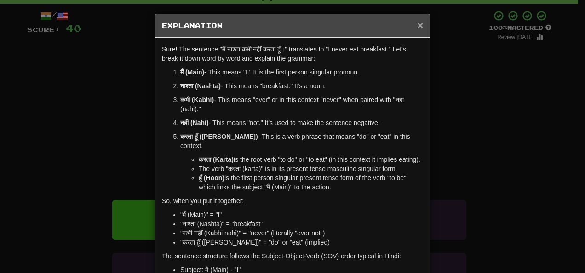
click at [418, 28] on span "×" at bounding box center [421, 25] width 6 height 11
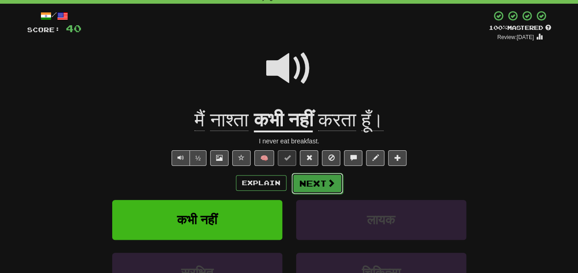
click at [323, 182] on button "Next" at bounding box center [318, 183] width 52 height 21
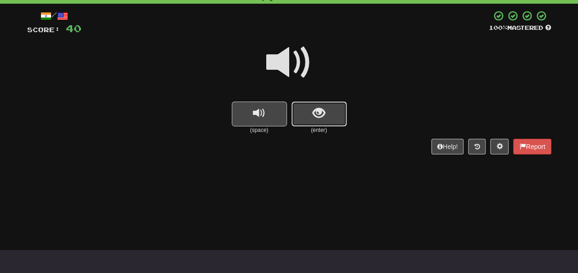
click at [321, 114] on span "show sentence" at bounding box center [319, 113] width 12 height 12
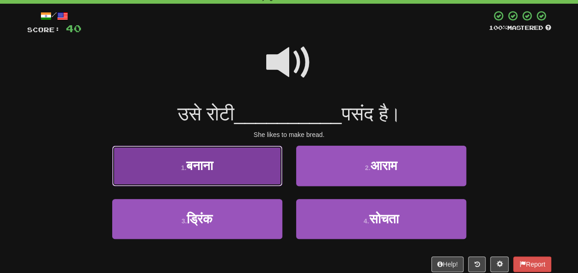
click at [235, 174] on button "1 . बनाना" at bounding box center [197, 166] width 170 height 40
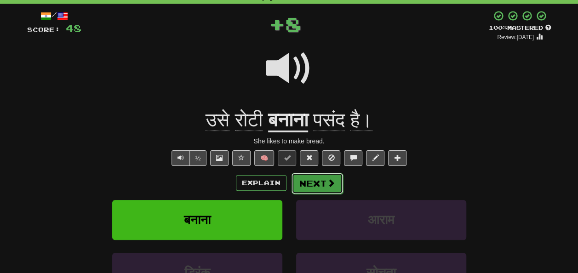
click at [321, 184] on button "Next" at bounding box center [318, 183] width 52 height 21
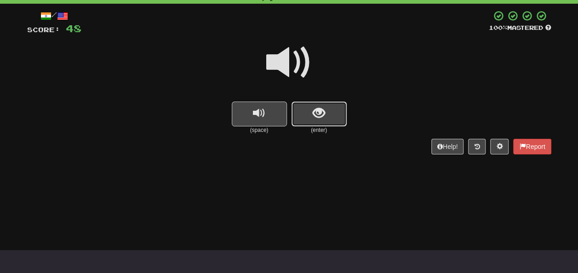
click at [328, 120] on button "show sentence" at bounding box center [319, 114] width 55 height 25
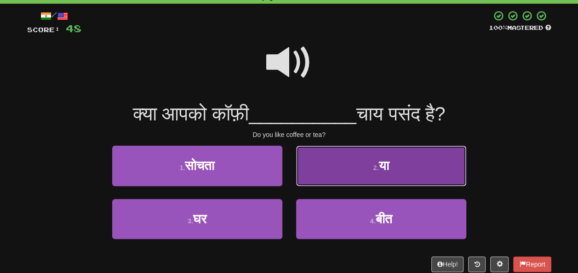
click at [377, 173] on button "2 . या" at bounding box center [381, 166] width 170 height 40
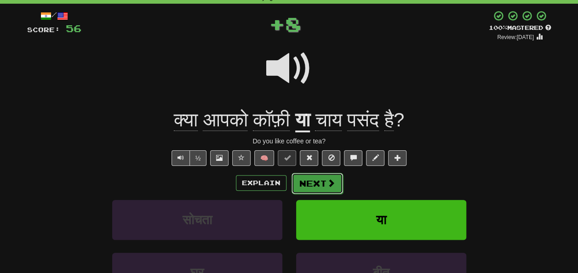
click at [320, 179] on button "Next" at bounding box center [318, 183] width 52 height 21
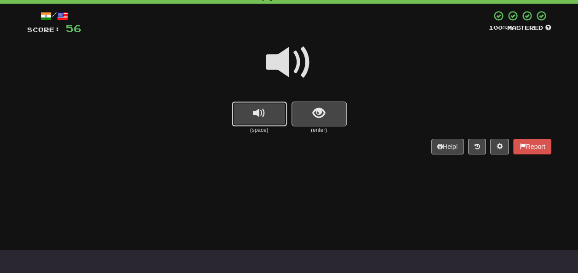
click at [264, 120] on span "replay audio" at bounding box center [259, 113] width 12 height 12
click at [311, 119] on button "show sentence" at bounding box center [319, 114] width 55 height 25
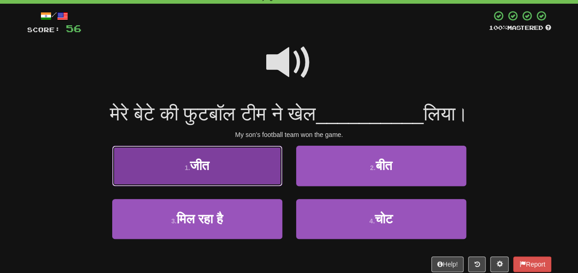
click at [238, 165] on button "1 . जीत" at bounding box center [197, 166] width 170 height 40
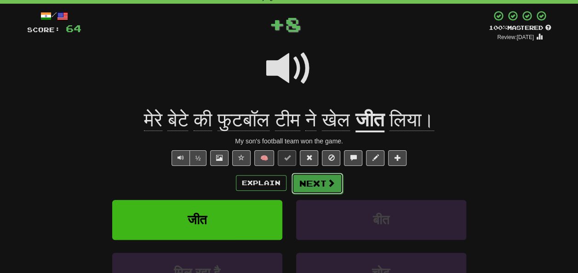
click at [319, 182] on button "Next" at bounding box center [318, 183] width 52 height 21
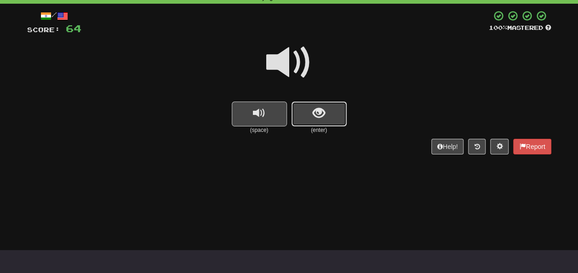
click at [316, 118] on span "show sentence" at bounding box center [319, 113] width 12 height 12
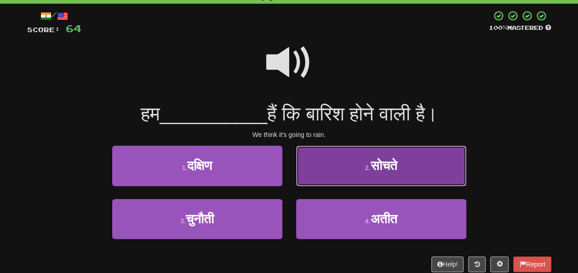
click at [346, 169] on button "2 . सोचते" at bounding box center [381, 166] width 170 height 40
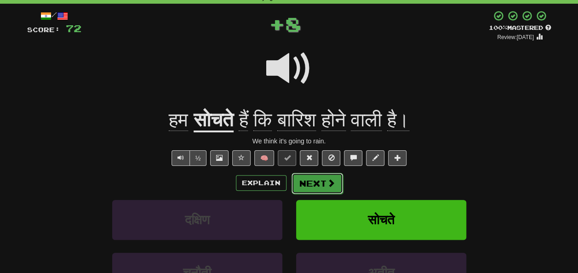
click at [312, 183] on button "Next" at bounding box center [318, 183] width 52 height 21
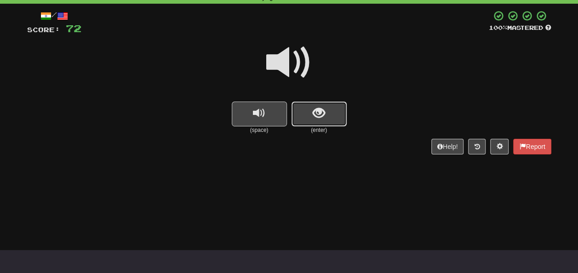
click at [315, 120] on span "show sentence" at bounding box center [319, 113] width 12 height 12
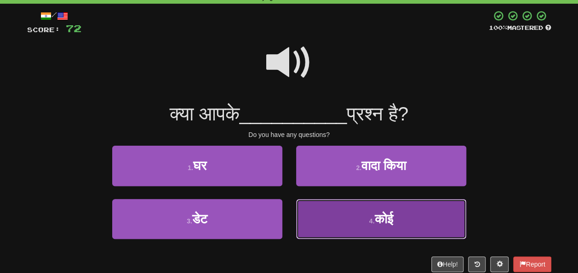
click at [390, 222] on span "कोई" at bounding box center [383, 219] width 18 height 14
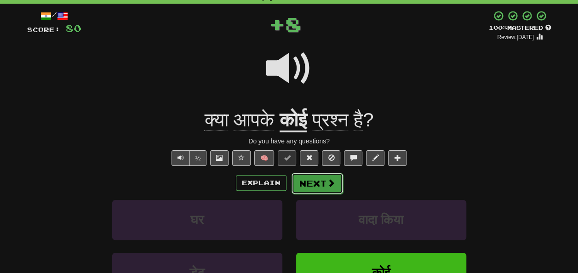
click at [333, 188] on button "Next" at bounding box center [318, 183] width 52 height 21
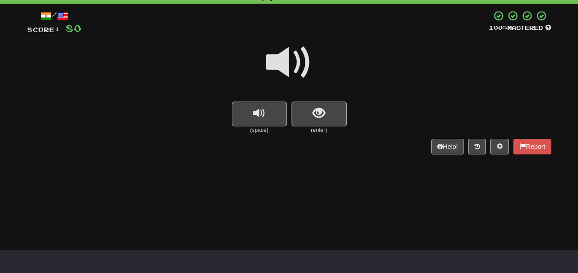
click at [317, 127] on small "(enter)" at bounding box center [319, 131] width 55 height 8
click at [319, 110] on span "show sentence" at bounding box center [319, 113] width 12 height 12
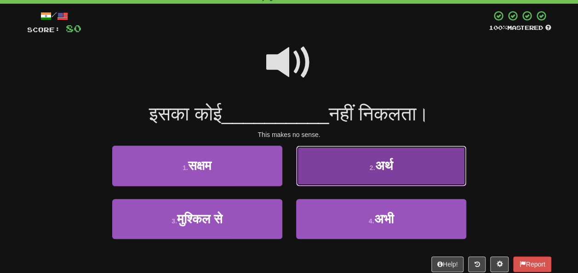
click at [371, 171] on small "2 ." at bounding box center [373, 167] width 6 height 7
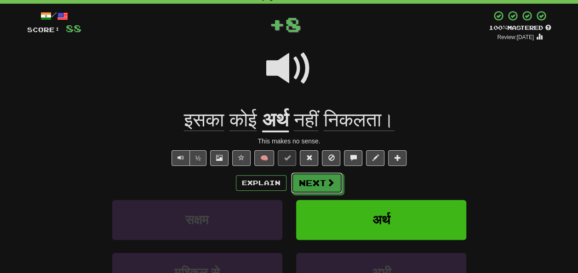
click at [317, 180] on button "Next" at bounding box center [317, 183] width 52 height 21
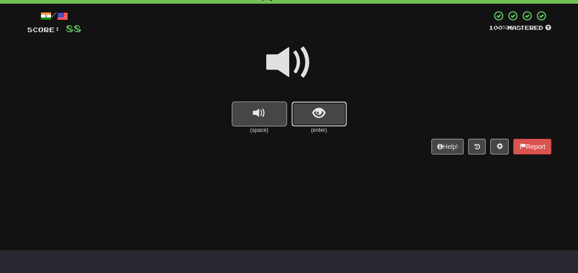
click at [332, 110] on button "show sentence" at bounding box center [319, 114] width 55 height 25
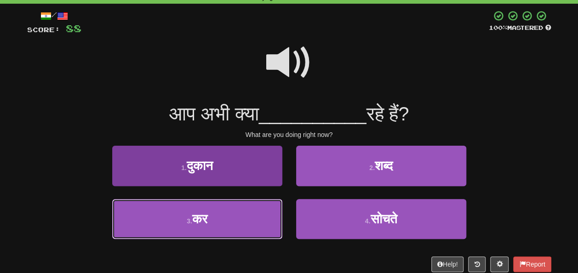
click at [224, 232] on button "3 . कर" at bounding box center [197, 219] width 170 height 40
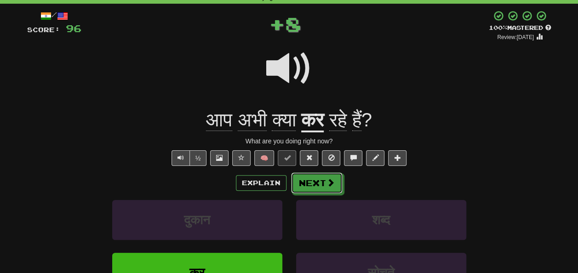
click at [317, 182] on button "Next" at bounding box center [317, 183] width 52 height 21
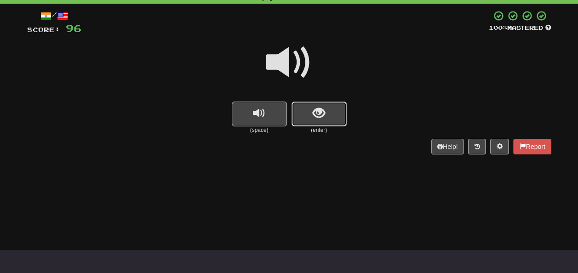
click at [314, 121] on button "show sentence" at bounding box center [319, 114] width 55 height 25
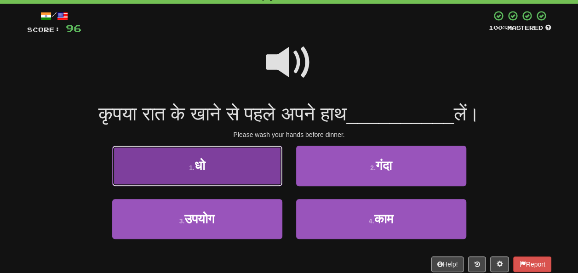
click at [213, 161] on button "1 . धो" at bounding box center [197, 166] width 170 height 40
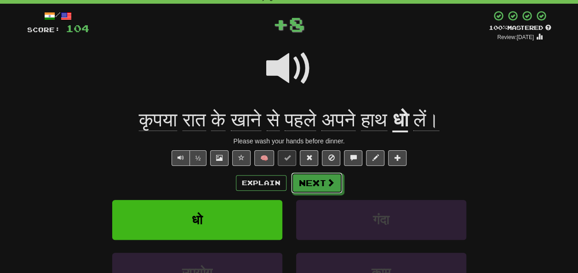
click at [312, 181] on button "Next" at bounding box center [317, 183] width 52 height 21
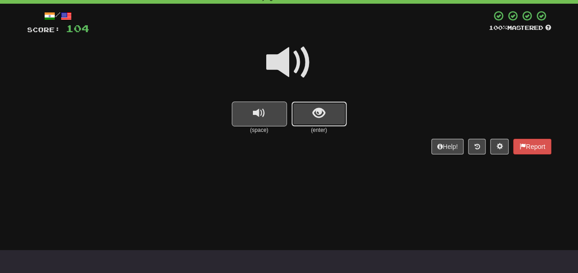
click at [320, 117] on span "show sentence" at bounding box center [319, 113] width 12 height 12
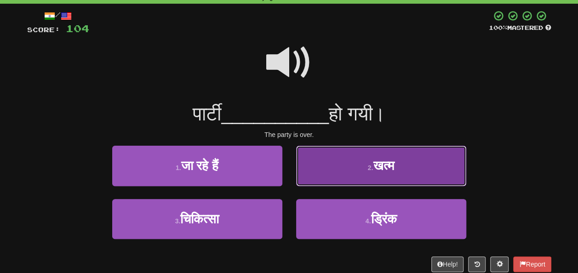
click at [385, 168] on span "खत्म" at bounding box center [383, 166] width 21 height 14
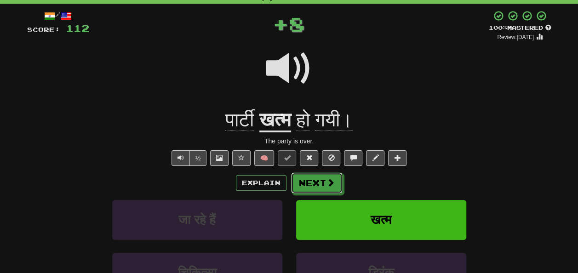
click at [311, 181] on button "Next" at bounding box center [317, 183] width 52 height 21
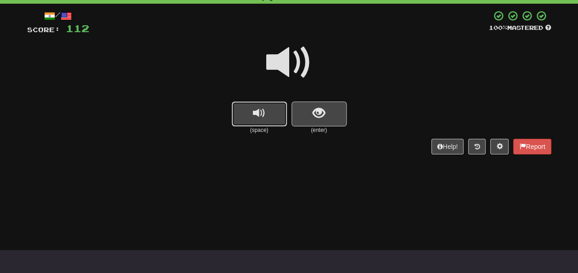
click at [256, 118] on span "replay audio" at bounding box center [259, 113] width 12 height 12
click at [326, 113] on button "show sentence" at bounding box center [319, 114] width 55 height 25
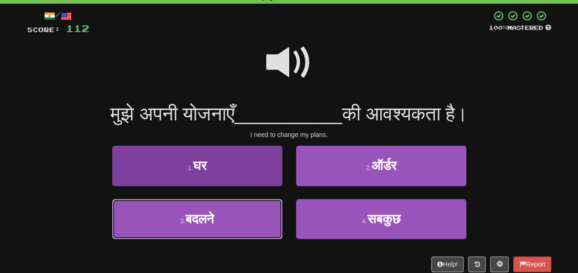
click at [230, 220] on button "3 . बदलने" at bounding box center [197, 219] width 170 height 40
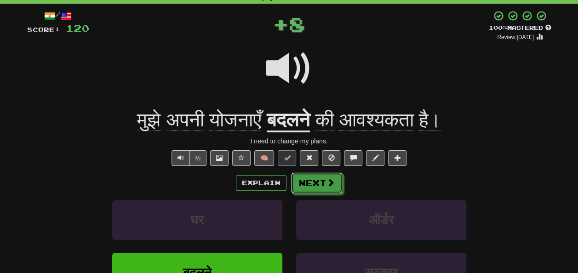
click at [314, 180] on button "Next" at bounding box center [317, 183] width 52 height 21
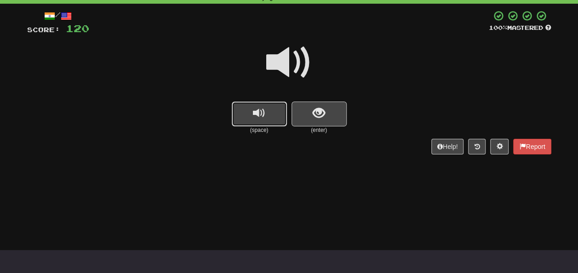
click at [251, 116] on button "replay audio" at bounding box center [259, 114] width 55 height 25
click at [307, 113] on button "show sentence" at bounding box center [319, 114] width 55 height 25
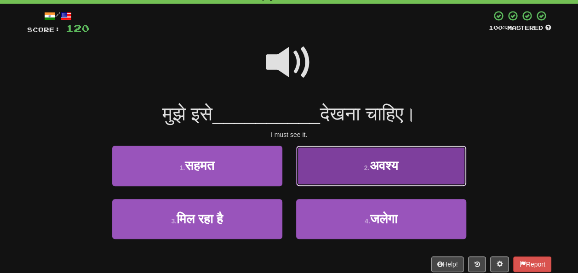
click at [362, 159] on button "2 . अवश्य" at bounding box center [381, 166] width 170 height 40
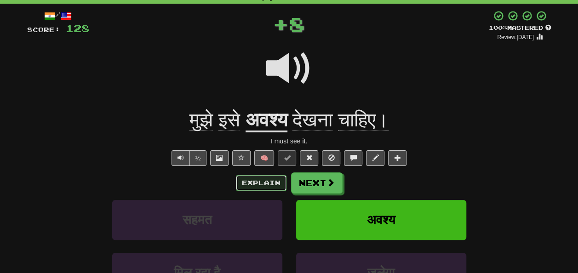
click at [248, 183] on button "Explain" at bounding box center [261, 183] width 51 height 16
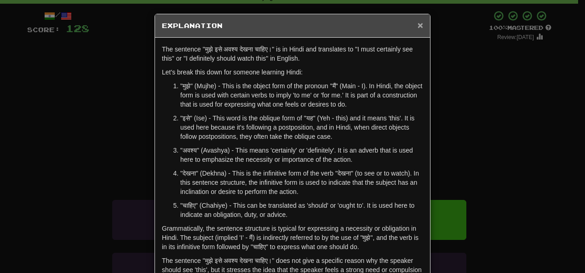
click at [418, 24] on span "×" at bounding box center [421, 25] width 6 height 11
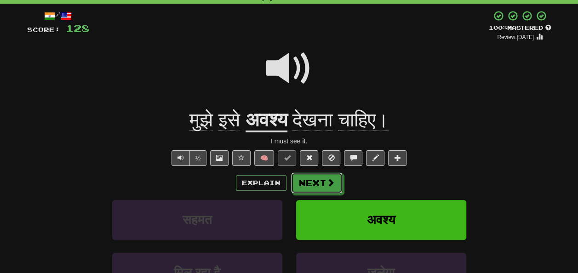
click at [319, 180] on button "Next" at bounding box center [317, 183] width 52 height 21
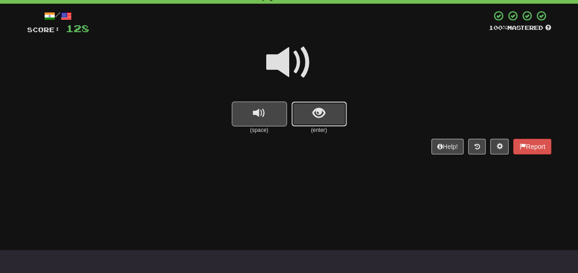
click at [314, 116] on span "show sentence" at bounding box center [319, 113] width 12 height 12
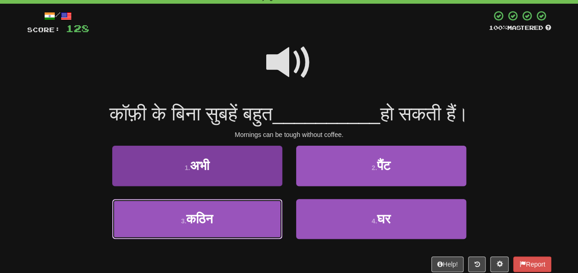
click at [191, 222] on span "कठिन" at bounding box center [199, 219] width 27 height 14
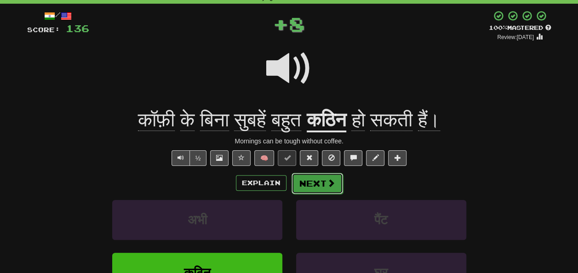
click at [310, 188] on button "Next" at bounding box center [318, 183] width 52 height 21
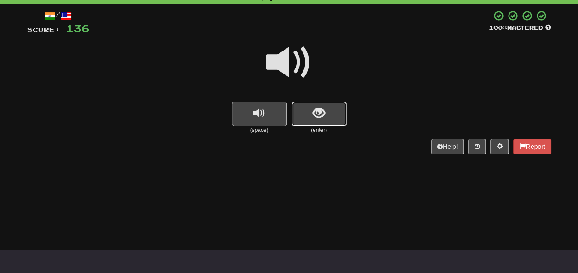
click at [317, 123] on button "show sentence" at bounding box center [319, 114] width 55 height 25
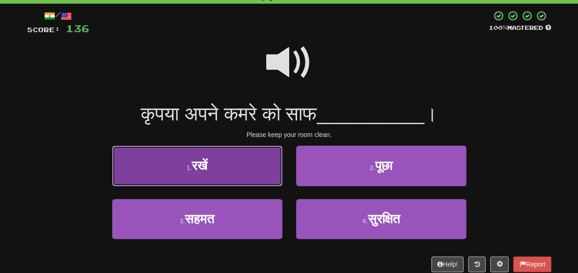
drag, startPoint x: 191, startPoint y: 170, endPoint x: 248, endPoint y: 171, distance: 57.1
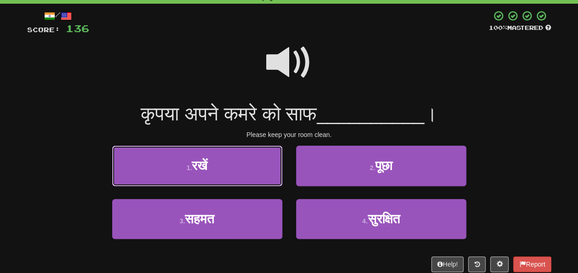
click at [192, 170] on span "रखें" at bounding box center [200, 166] width 16 height 14
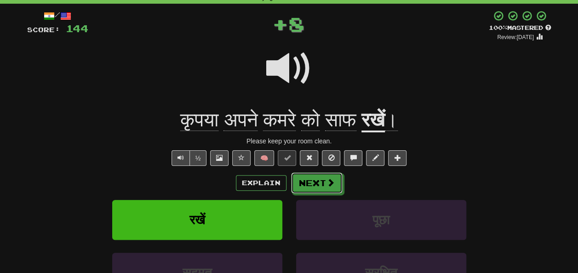
click at [337, 180] on button "Next" at bounding box center [317, 183] width 52 height 21
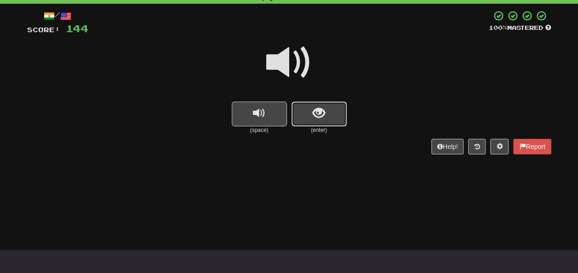
click at [327, 116] on button "show sentence" at bounding box center [319, 114] width 55 height 25
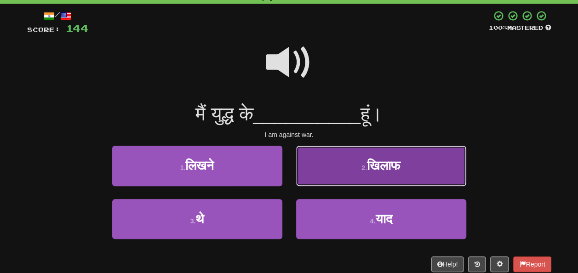
click at [408, 170] on button "2 . खिलाफ" at bounding box center [381, 166] width 170 height 40
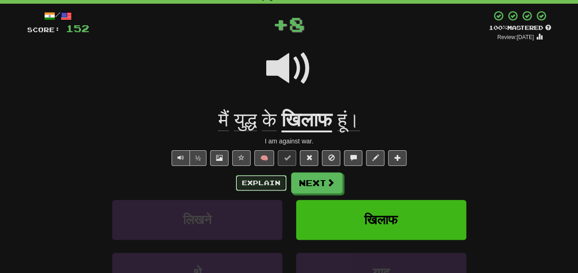
click at [254, 180] on button "Explain" at bounding box center [261, 183] width 51 height 16
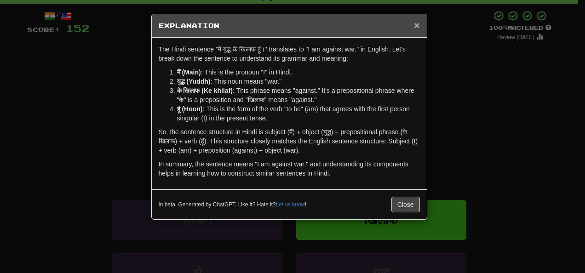
click at [416, 25] on span "×" at bounding box center [417, 25] width 6 height 11
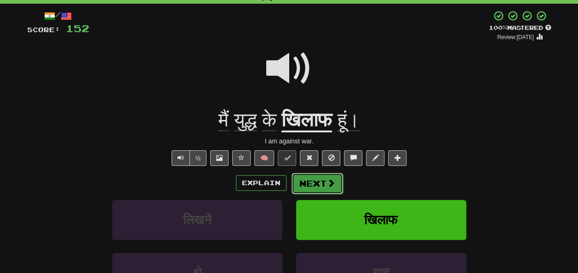
click at [318, 188] on button "Next" at bounding box center [318, 183] width 52 height 21
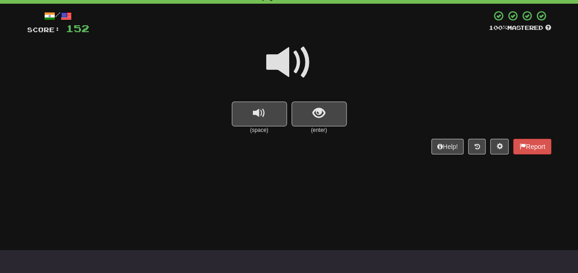
click at [280, 179] on div "Dashboard Clozemaster blahblah44 / Toggle Dropdown Dashboard Leaderboard Activi…" at bounding box center [289, 90] width 578 height 273
click at [318, 119] on span "show sentence" at bounding box center [319, 113] width 12 height 12
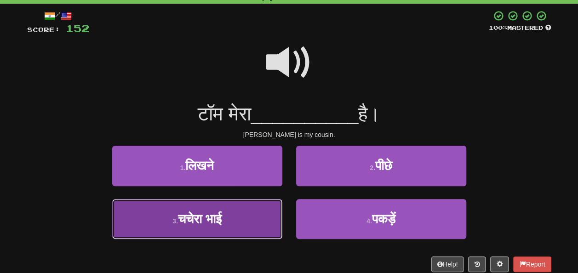
click at [255, 209] on button "3 . चचेरा भाई" at bounding box center [197, 219] width 170 height 40
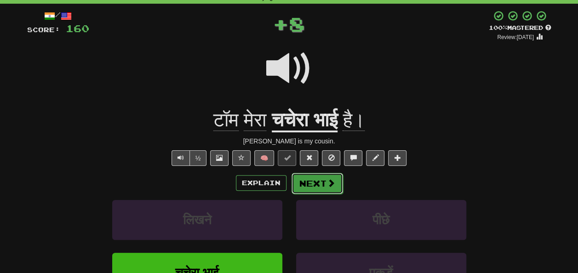
click at [315, 184] on button "Next" at bounding box center [318, 183] width 52 height 21
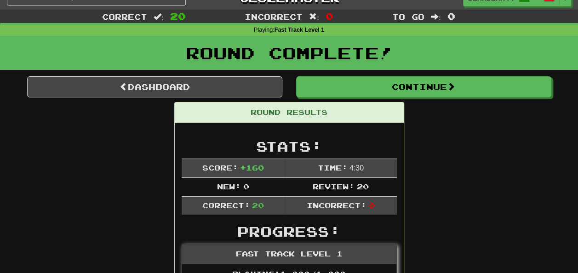
scroll to position [0, 0]
